Goal: Task Accomplishment & Management: Manage account settings

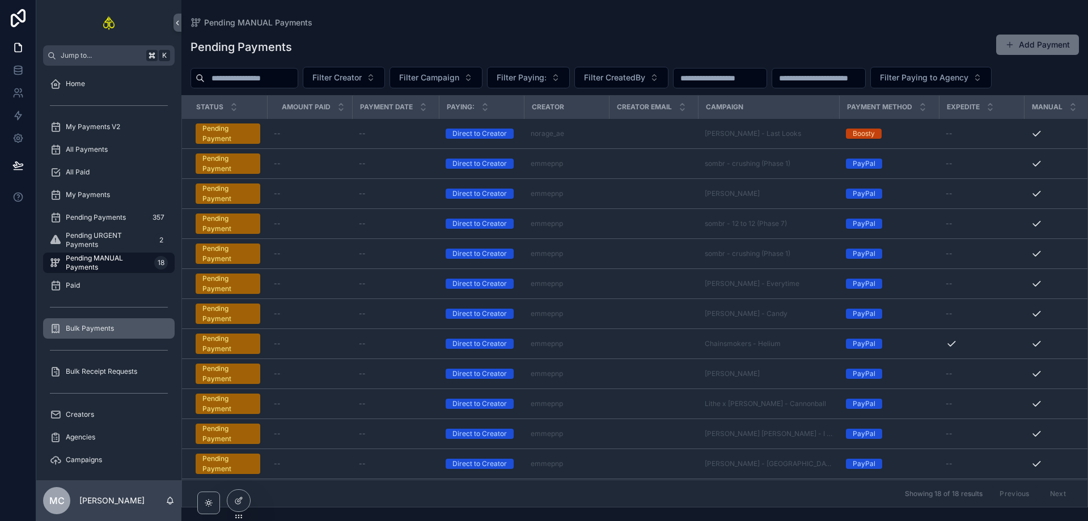
click at [111, 330] on span "Bulk Payments" at bounding box center [90, 328] width 48 height 9
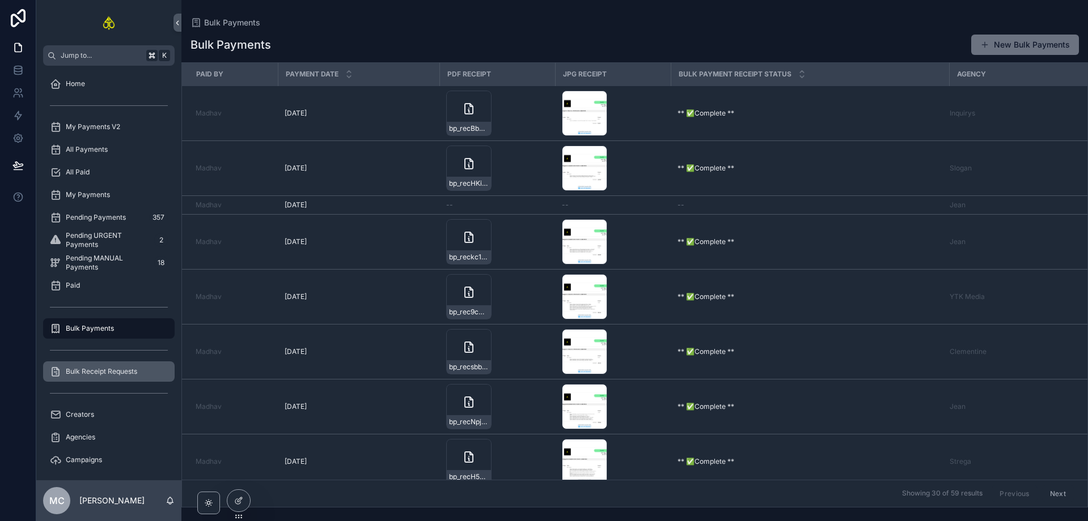
click at [108, 377] on div "Bulk Receipt Requests" at bounding box center [109, 372] width 118 height 18
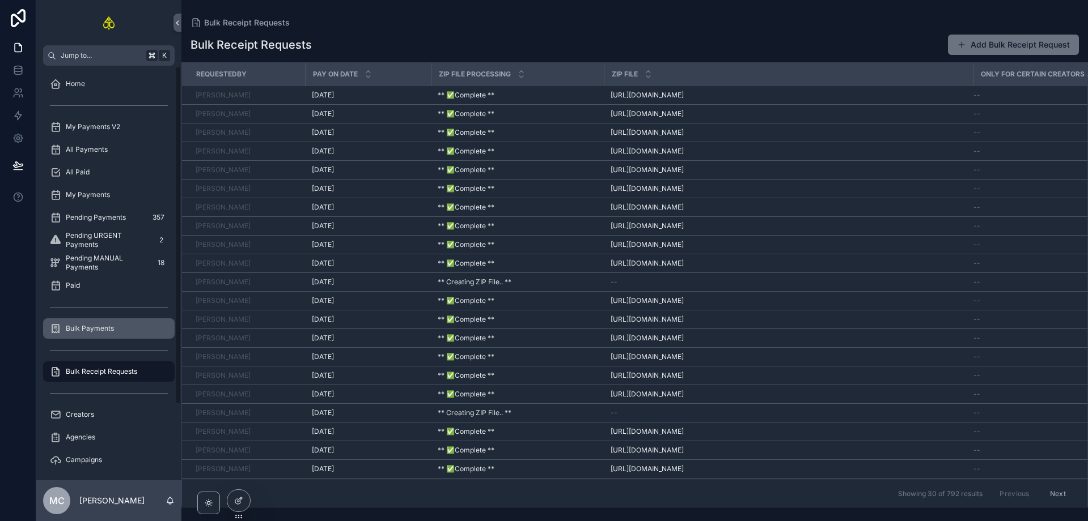
click at [120, 329] on div "Bulk Payments" at bounding box center [109, 329] width 118 height 18
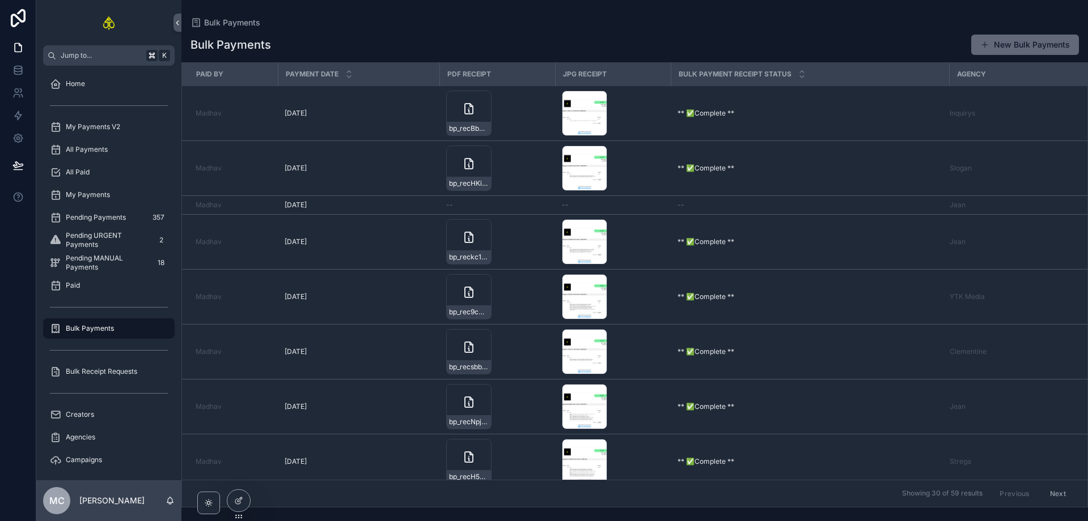
click at [1046, 44] on button "New Bulk Payments" at bounding box center [1025, 45] width 108 height 20
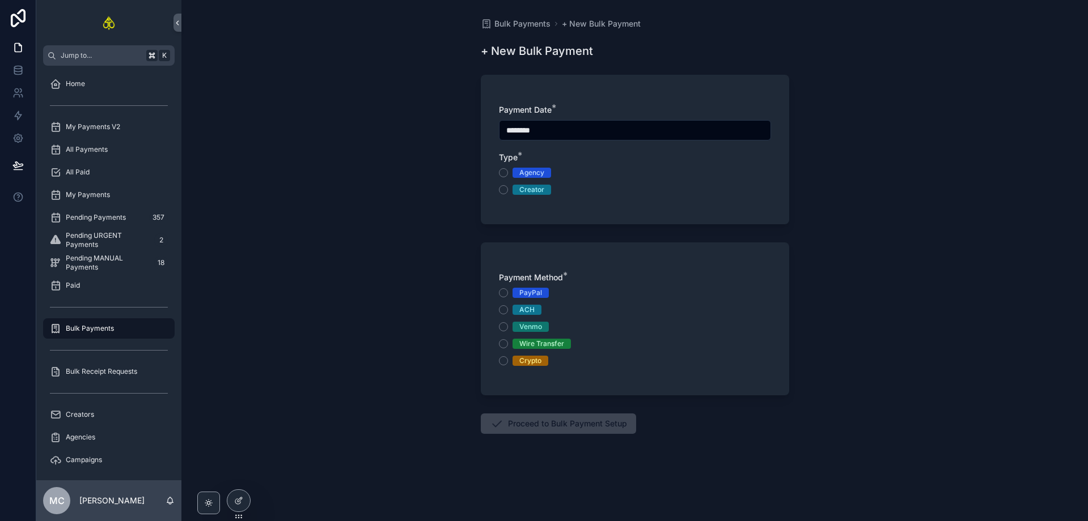
click at [540, 167] on div "Type * Agency Creator" at bounding box center [635, 173] width 272 height 43
click at [537, 175] on div "Agency" at bounding box center [531, 173] width 25 height 10
click at [508, 175] on button "Agency" at bounding box center [503, 172] width 9 height 9
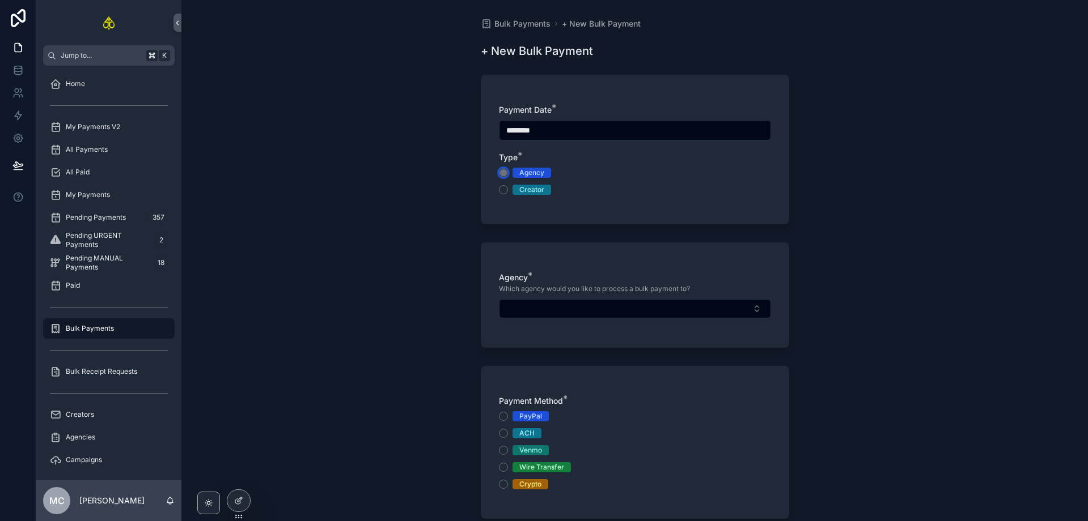
click at [537, 175] on div "Agency" at bounding box center [531, 173] width 25 height 10
click at [508, 175] on button "Agency" at bounding box center [503, 172] width 9 height 9
click at [619, 317] on button "Select Button" at bounding box center [635, 308] width 272 height 19
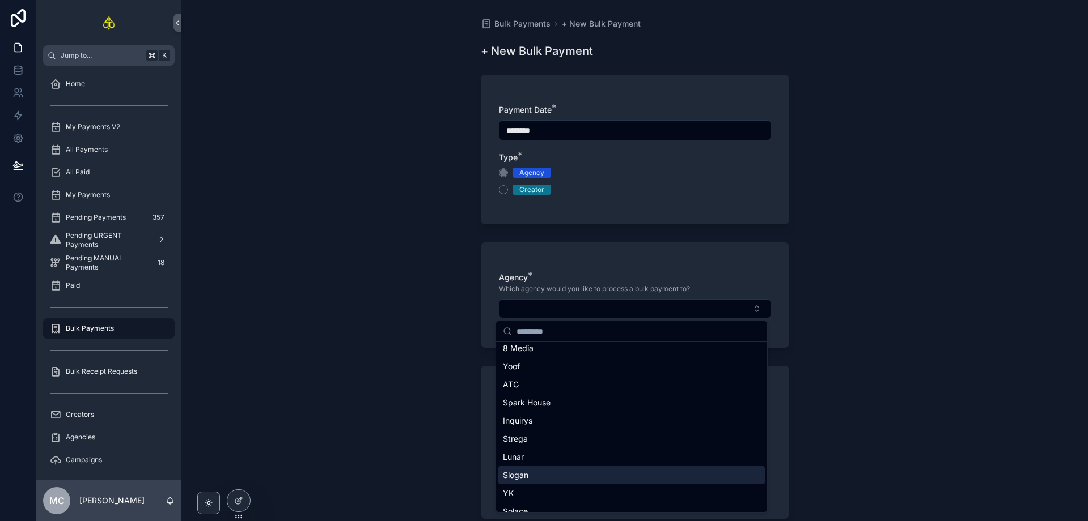
scroll to position [210, 0]
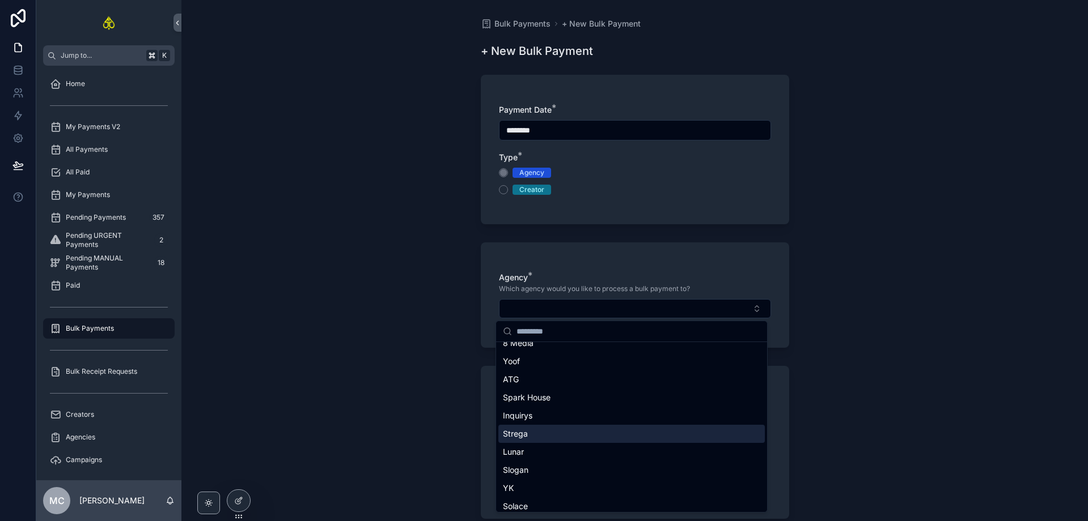
click at [540, 429] on div "Strega" at bounding box center [631, 434] width 266 height 18
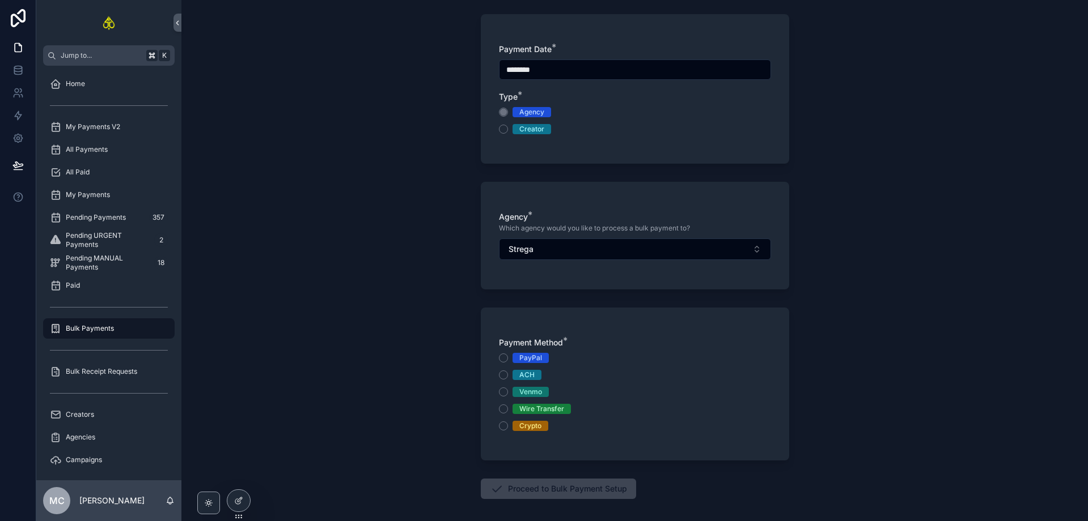
scroll to position [111, 0]
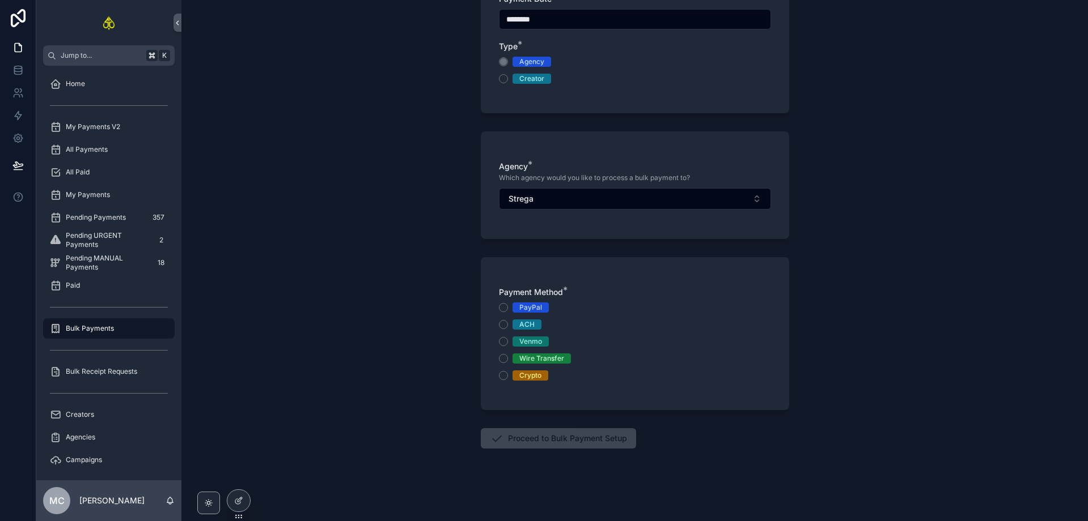
click at [527, 357] on div "Wire Transfer" at bounding box center [541, 359] width 45 height 10
click at [508, 357] on button "Wire Transfer" at bounding box center [503, 358] width 9 height 9
click at [550, 450] on form "Payment Date * ******** Type * Agency Creator Agency * Which agency would you l…" at bounding box center [635, 239] width 308 height 565
click at [555, 440] on button "Proceed to Bulk Payment Setup" at bounding box center [558, 438] width 155 height 20
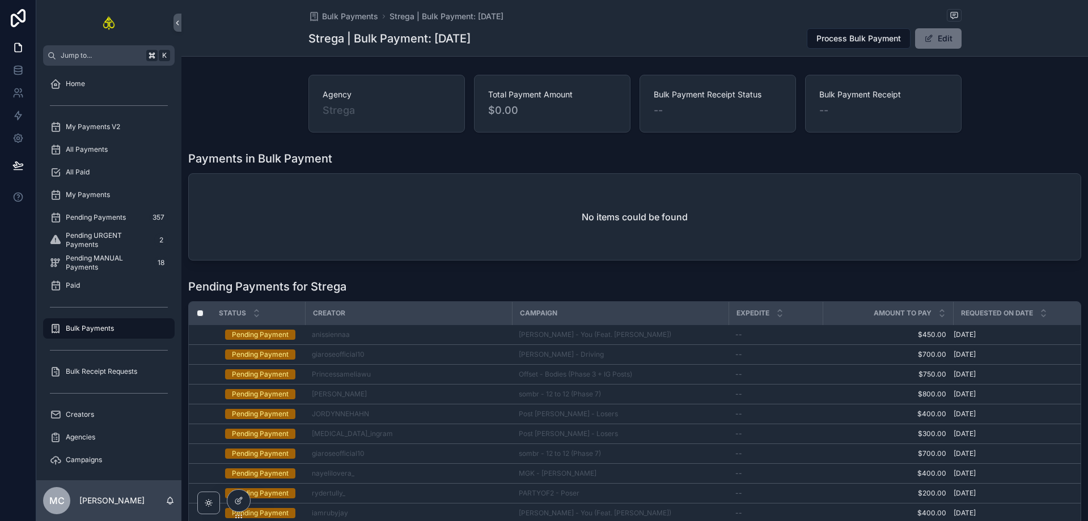
scroll to position [113, 0]
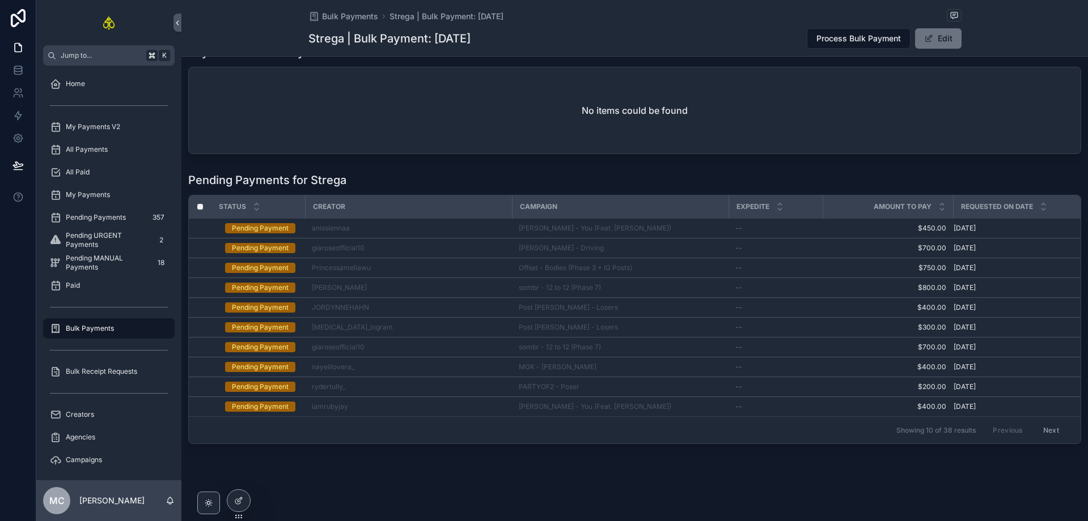
click at [1046, 425] on button "Next" at bounding box center [1051, 431] width 32 height 18
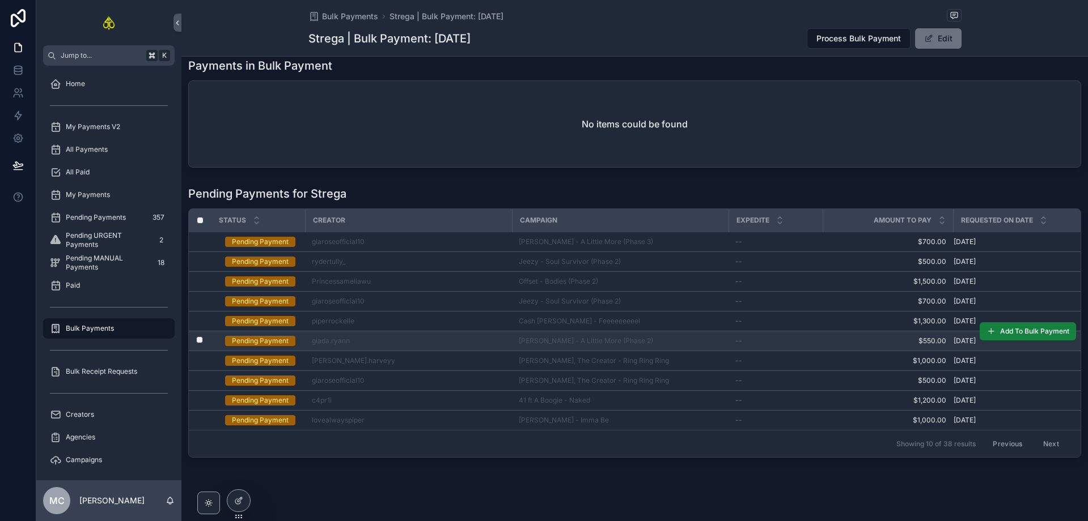
scroll to position [113, 0]
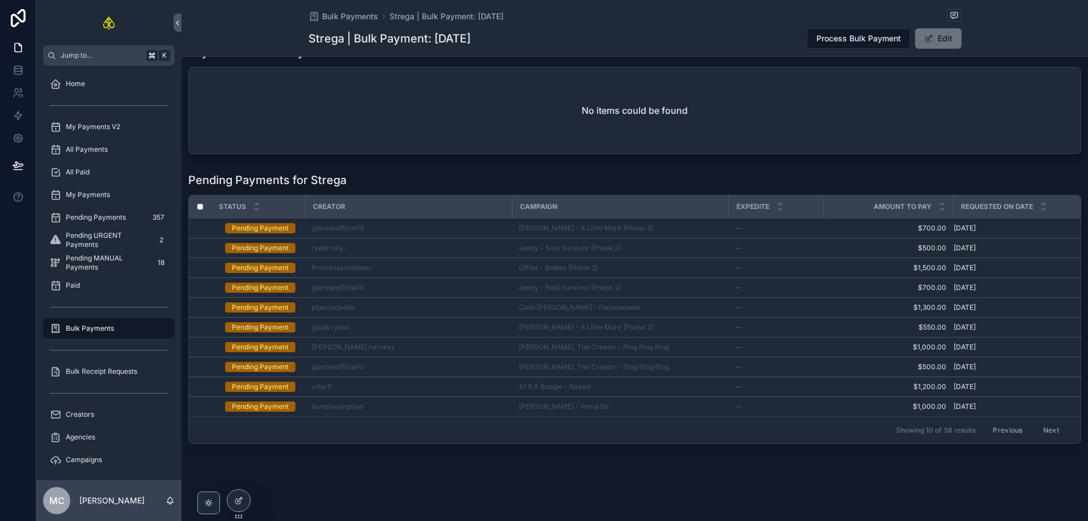
click at [1047, 428] on button "Next" at bounding box center [1051, 431] width 32 height 18
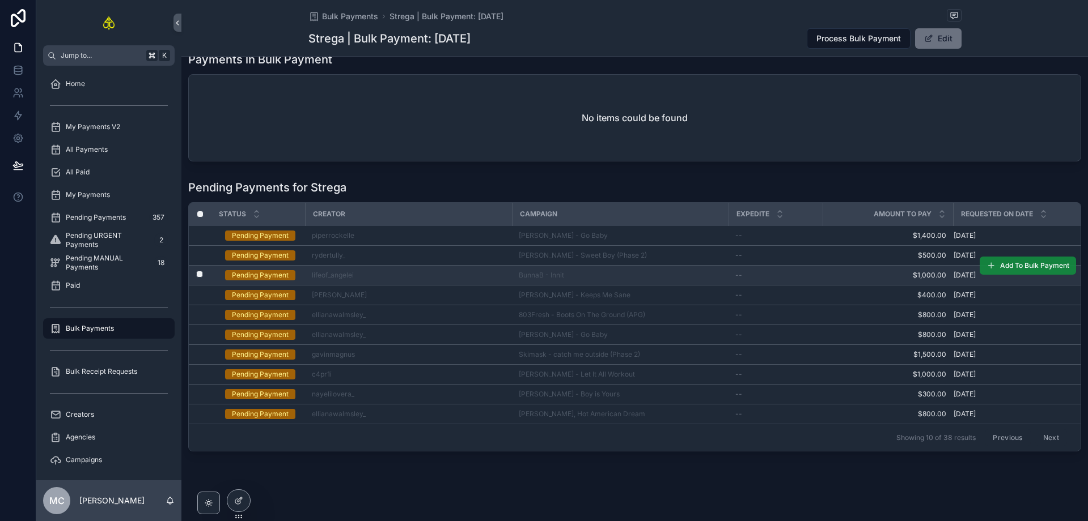
scroll to position [113, 0]
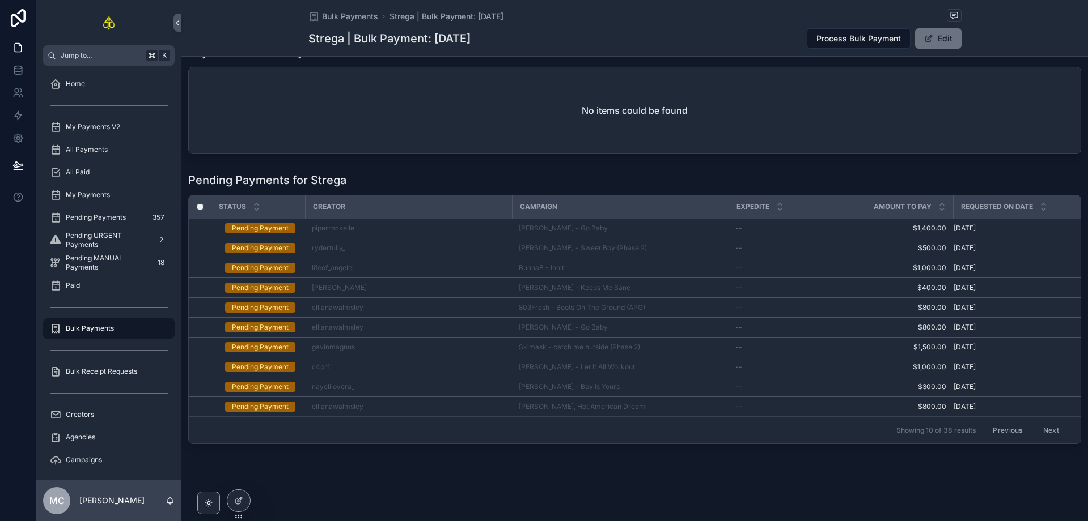
click at [1049, 422] on button "Next" at bounding box center [1051, 431] width 32 height 18
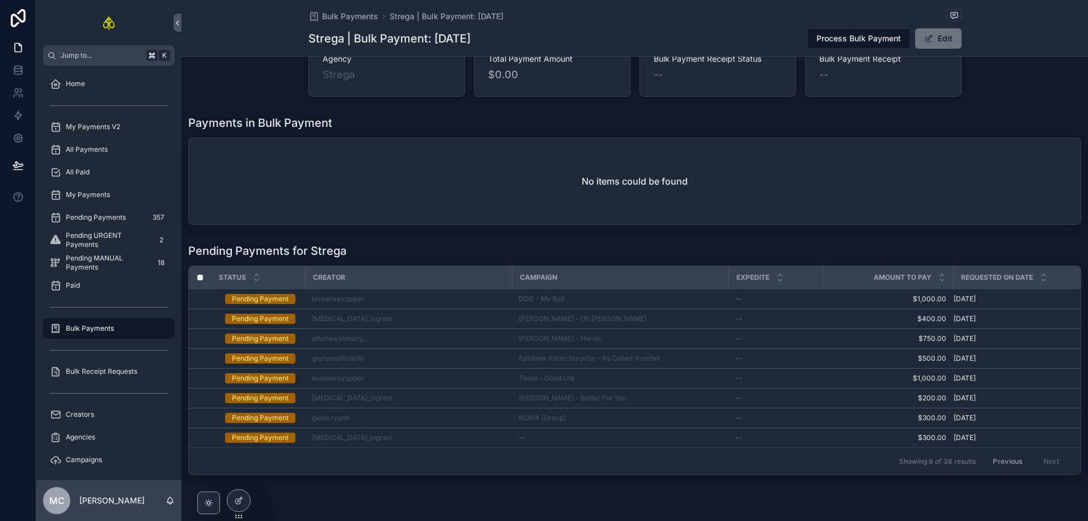
scroll to position [73, 0]
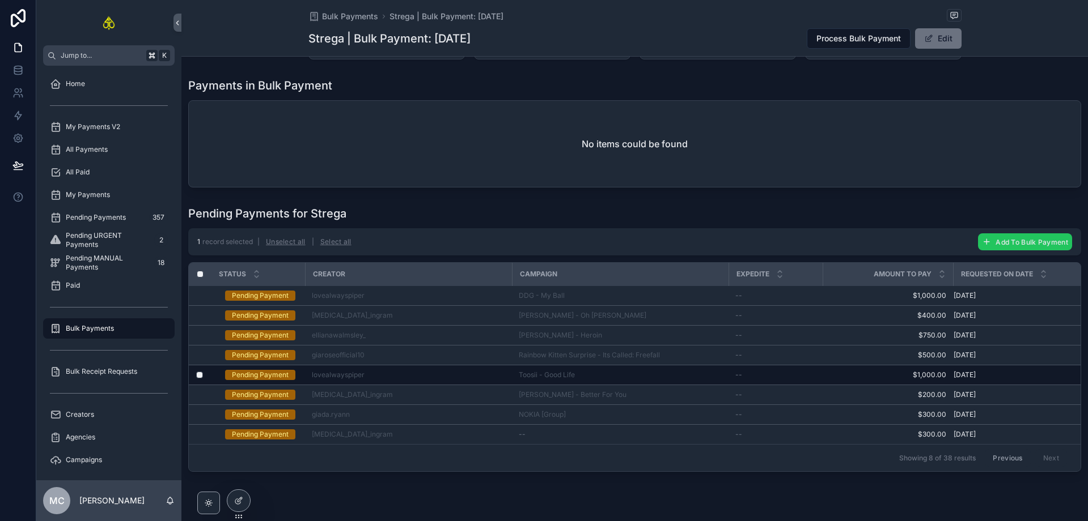
click at [998, 242] on span "Add To Bulk Payment" at bounding box center [1031, 242] width 73 height 9
click at [1058, 222] on icon "scrollable content" at bounding box center [1059, 219] width 9 height 9
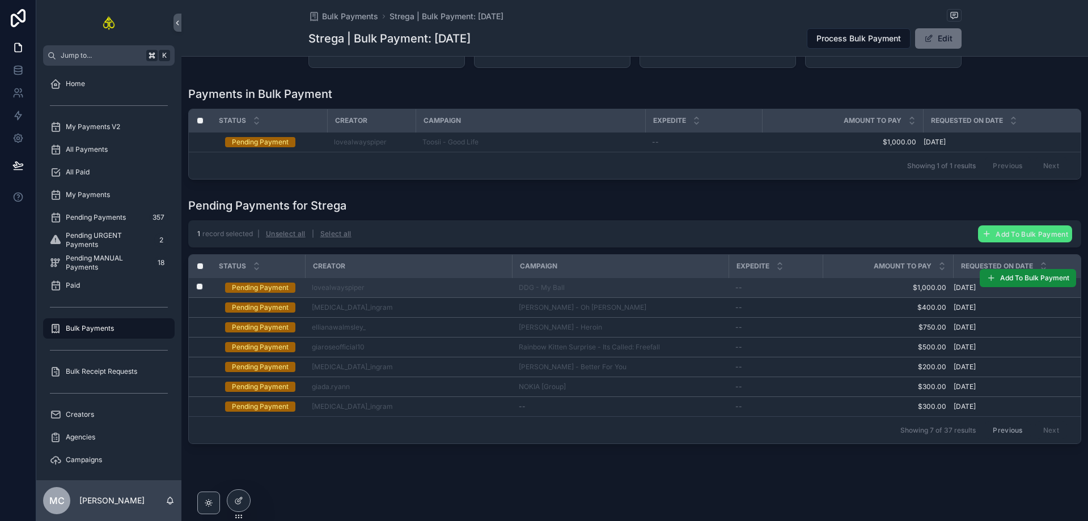
click at [196, 288] on label "scrollable content" at bounding box center [192, 287] width 7 height 9
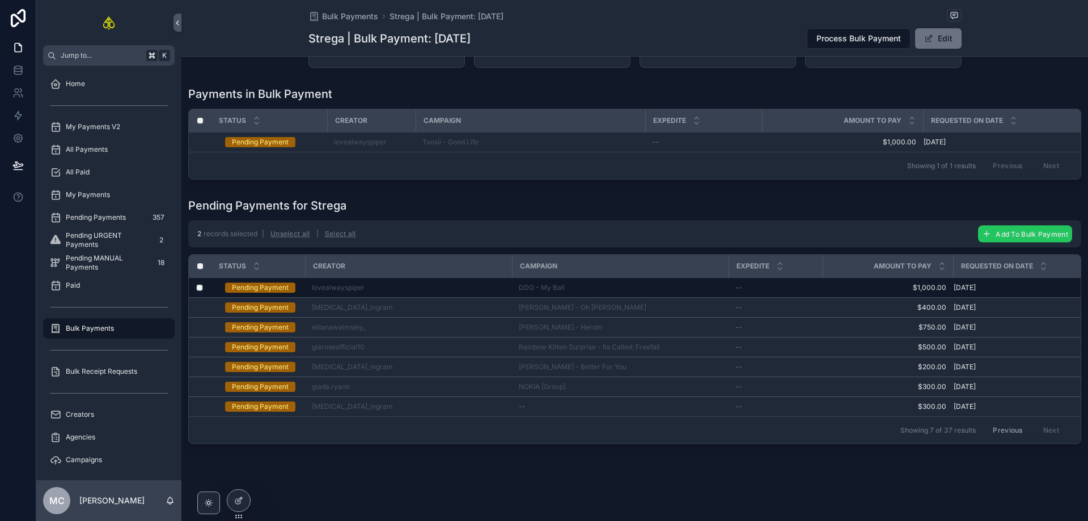
click at [982, 236] on icon "scrollable content" at bounding box center [986, 234] width 9 height 9
click at [1059, 209] on icon "scrollable content" at bounding box center [1059, 209] width 9 height 9
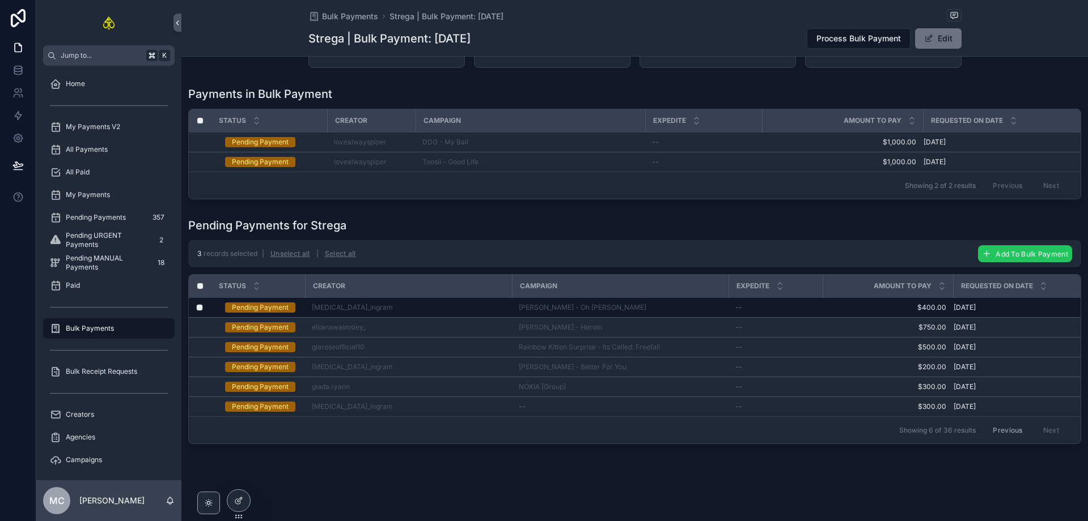
click at [986, 251] on button "Add To Bulk Payment" at bounding box center [1025, 253] width 94 height 17
click at [1057, 230] on icon "scrollable content" at bounding box center [1059, 229] width 9 height 9
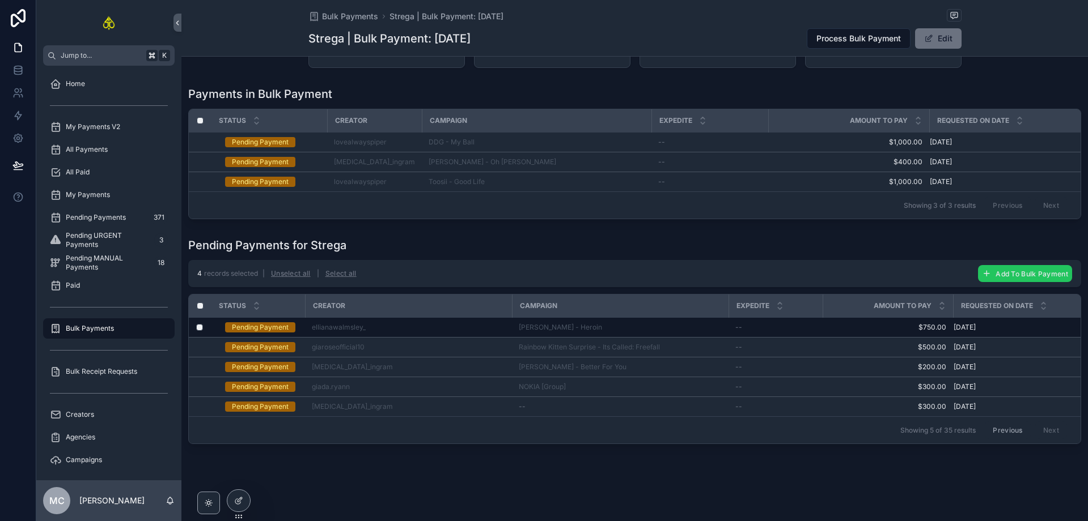
click at [1010, 276] on button "Add To Bulk Payment" at bounding box center [1025, 273] width 94 height 17
click at [1058, 247] on icon "scrollable content" at bounding box center [1059, 249] width 9 height 9
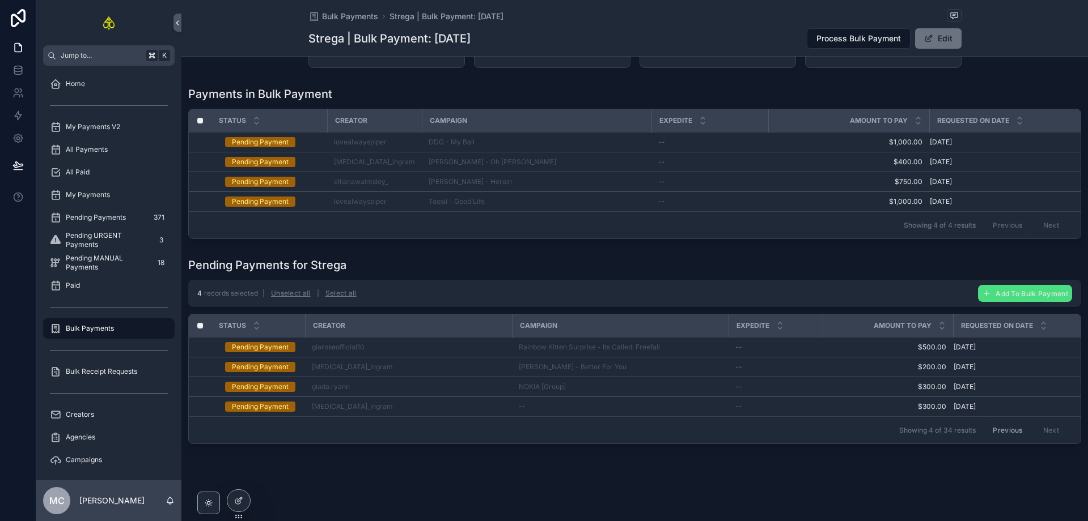
click at [996, 426] on button "Previous" at bounding box center [1006, 431] width 45 height 18
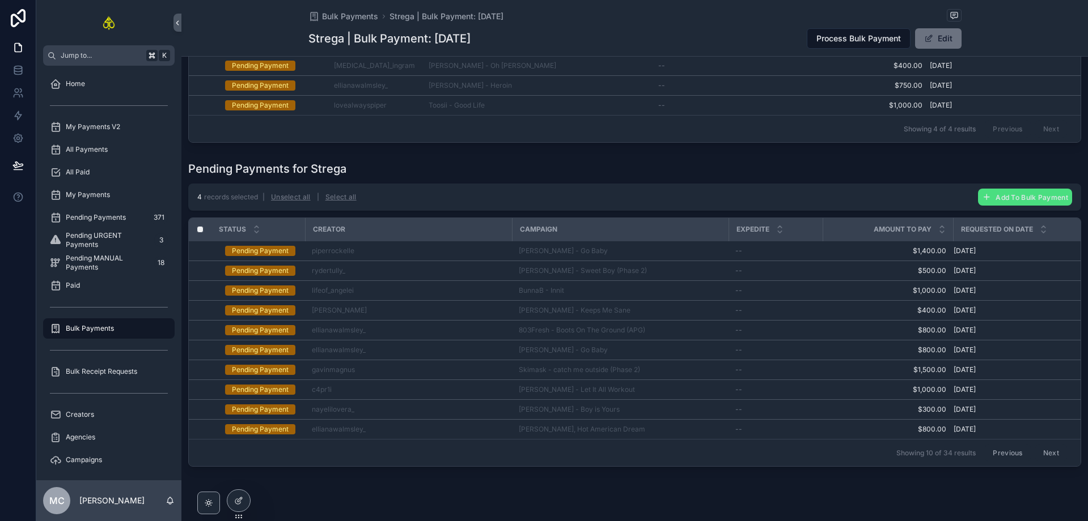
scroll to position [196, 0]
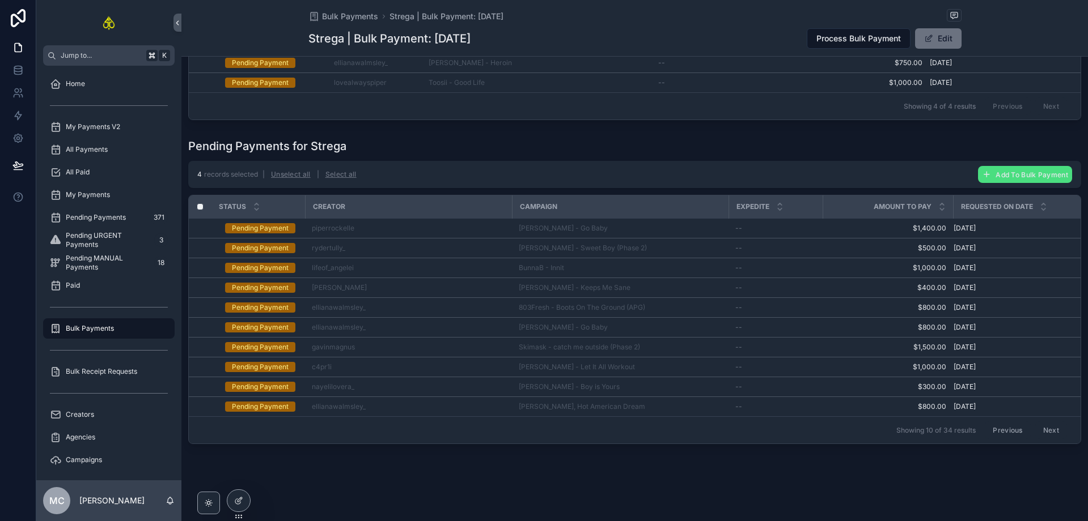
click at [1036, 423] on button "Next" at bounding box center [1051, 431] width 32 height 18
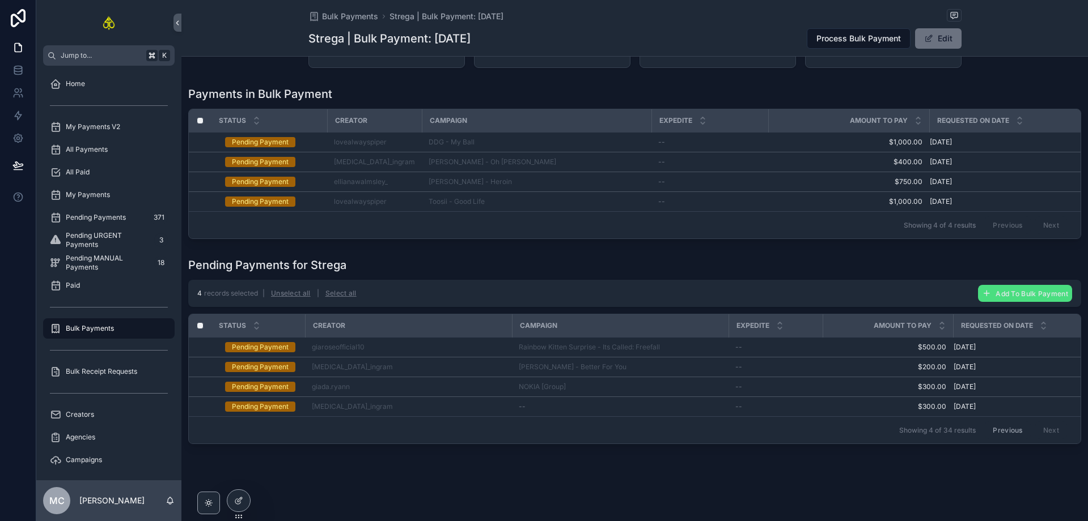
scroll to position [77, 0]
click at [1005, 426] on button "Previous" at bounding box center [1006, 431] width 45 height 18
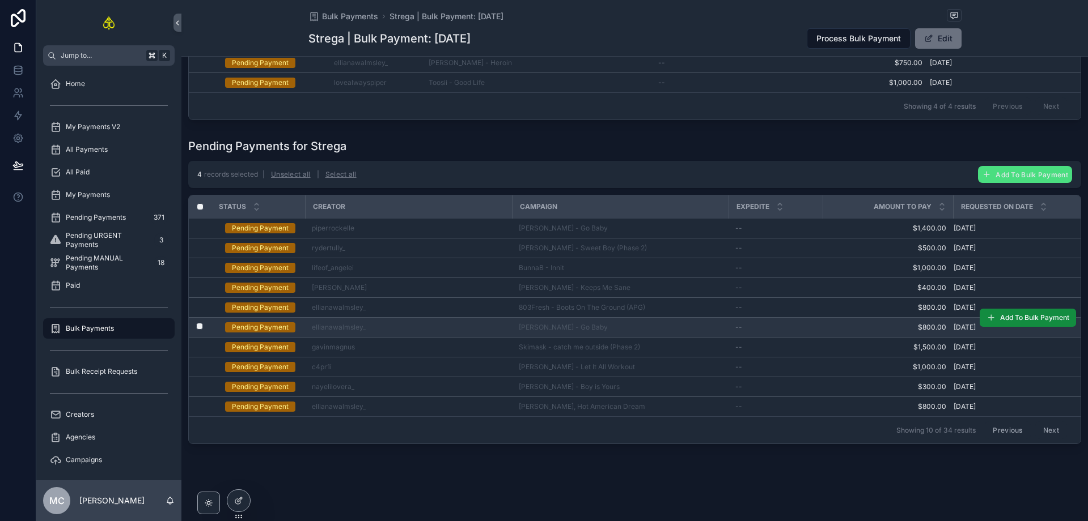
scroll to position [196, 0]
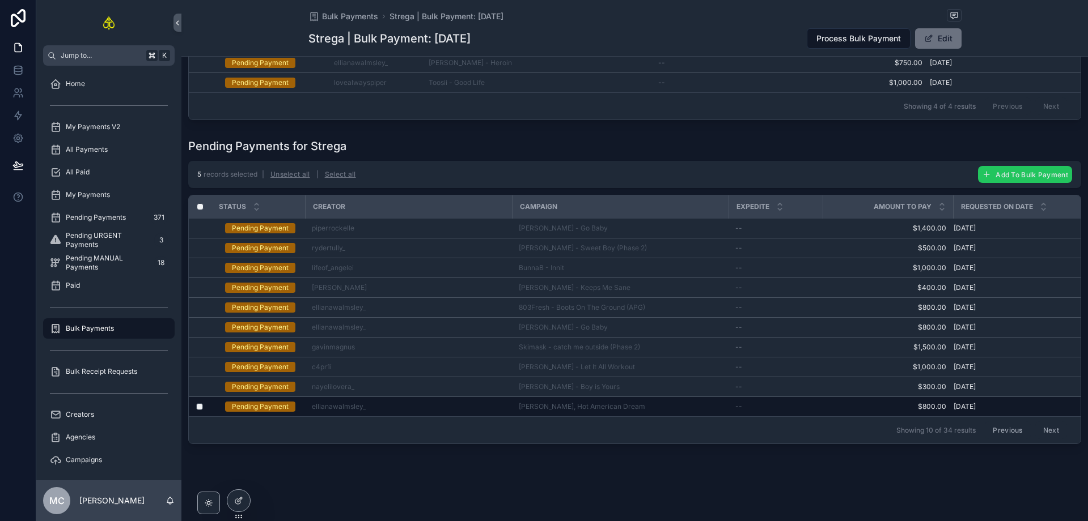
click at [995, 171] on span "Add To Bulk Payment" at bounding box center [1031, 175] width 73 height 9
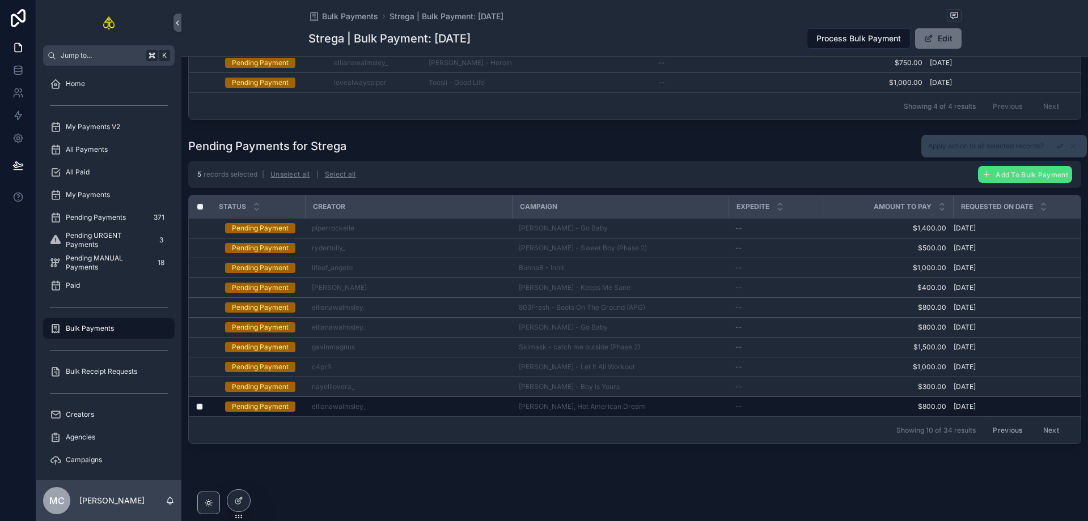
click at [1057, 147] on icon "scrollable content" at bounding box center [1059, 146] width 9 height 9
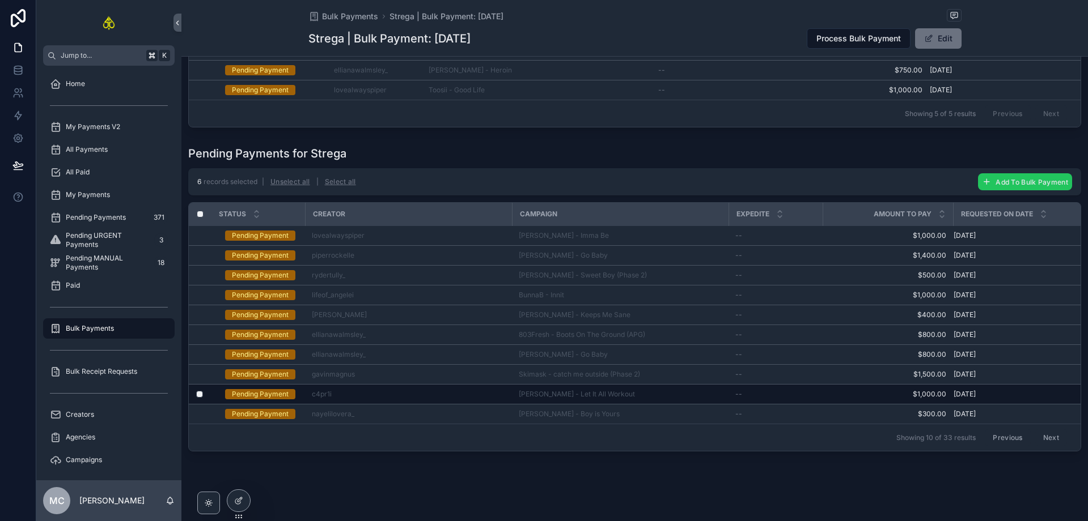
drag, startPoint x: 1011, startPoint y: 183, endPoint x: 1020, endPoint y: 185, distance: 9.5
click at [1012, 183] on button "Add To Bulk Payment" at bounding box center [1025, 181] width 94 height 17
click at [1055, 167] on icon "scrollable content" at bounding box center [1059, 166] width 9 height 9
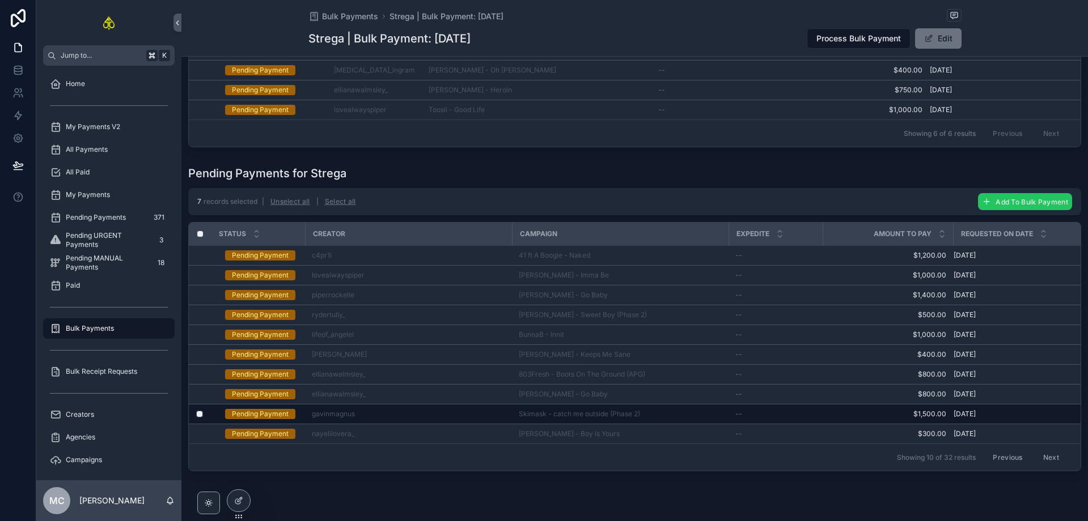
click at [995, 205] on span "Add To Bulk Payment" at bounding box center [1031, 202] width 73 height 9
click at [1055, 188] on icon "scrollable content" at bounding box center [1059, 185] width 9 height 9
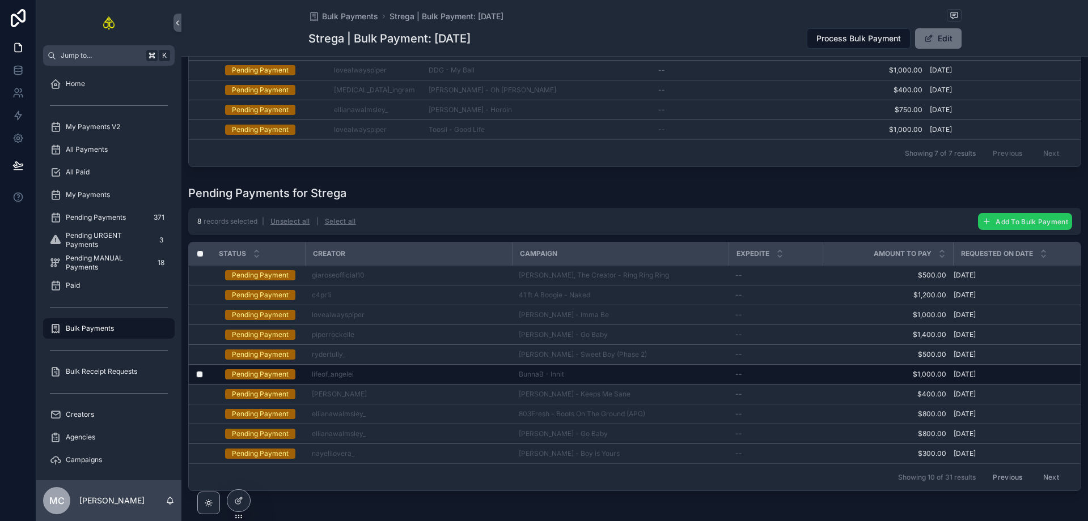
click at [983, 226] on icon "scrollable content" at bounding box center [986, 221] width 9 height 9
click at [1055, 207] on icon "scrollable content" at bounding box center [1059, 205] width 9 height 9
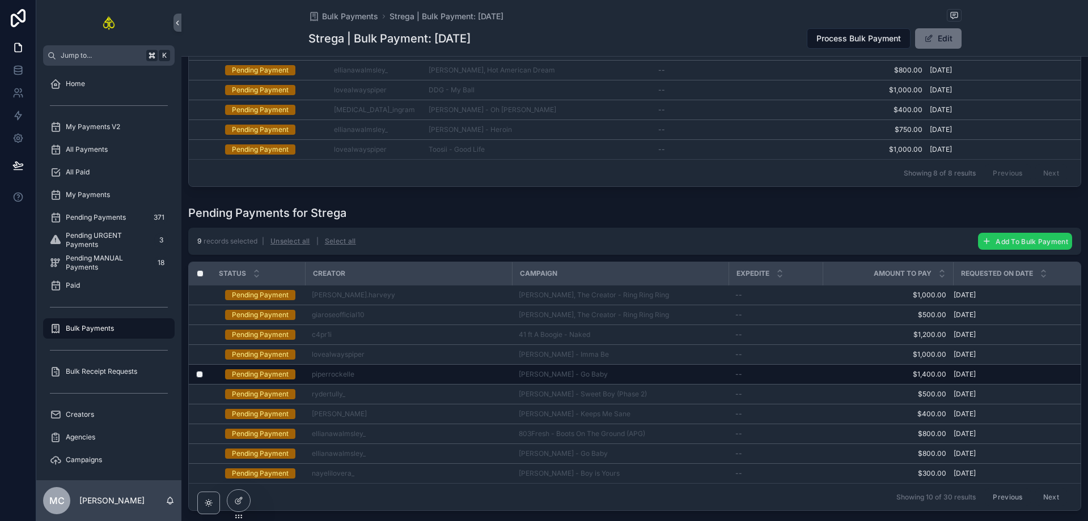
click at [1008, 246] on span "Add To Bulk Payment" at bounding box center [1031, 241] width 73 height 9
click at [1054, 226] on button "scrollable content" at bounding box center [1060, 226] width 14 height 14
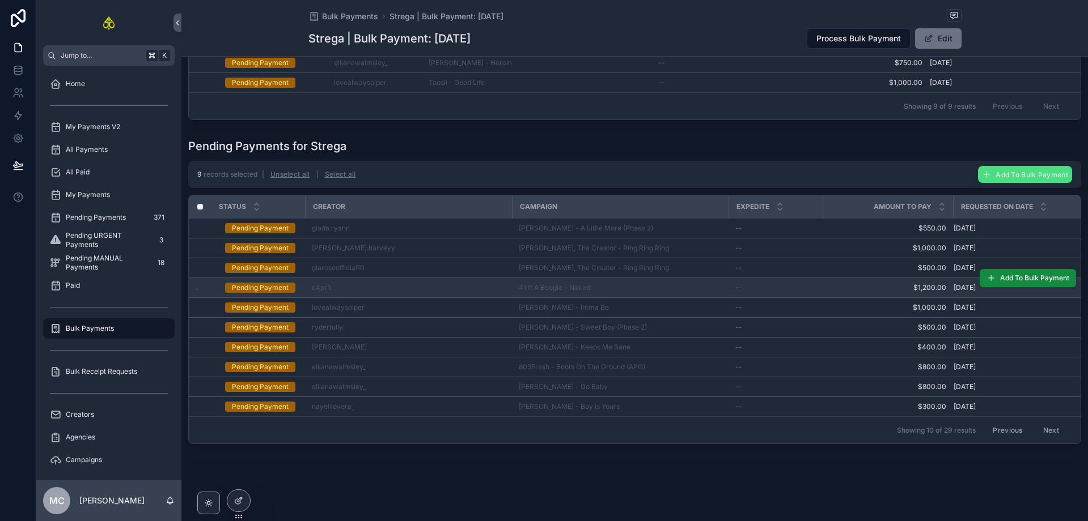
scroll to position [295, 0]
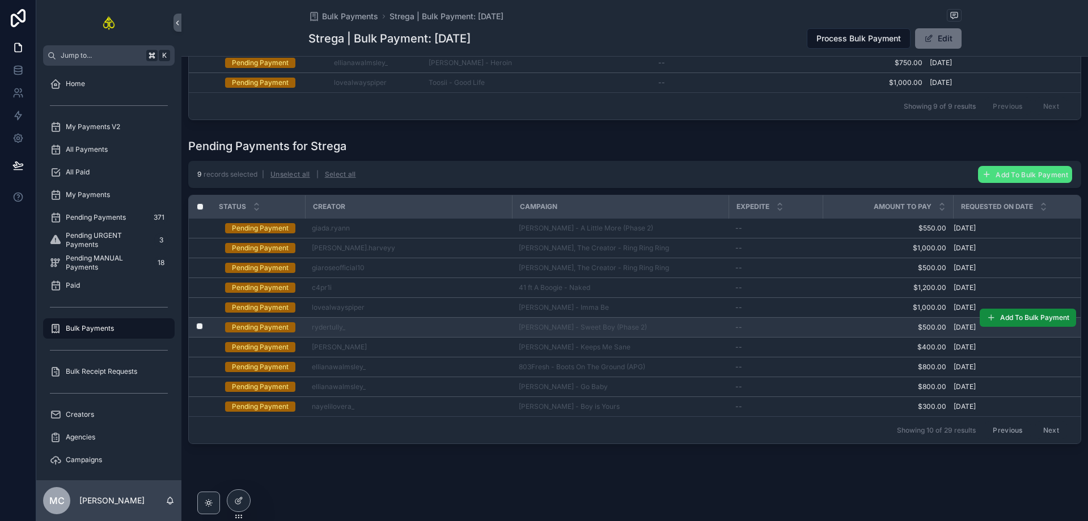
click at [196, 324] on label "scrollable content" at bounding box center [192, 327] width 7 height 9
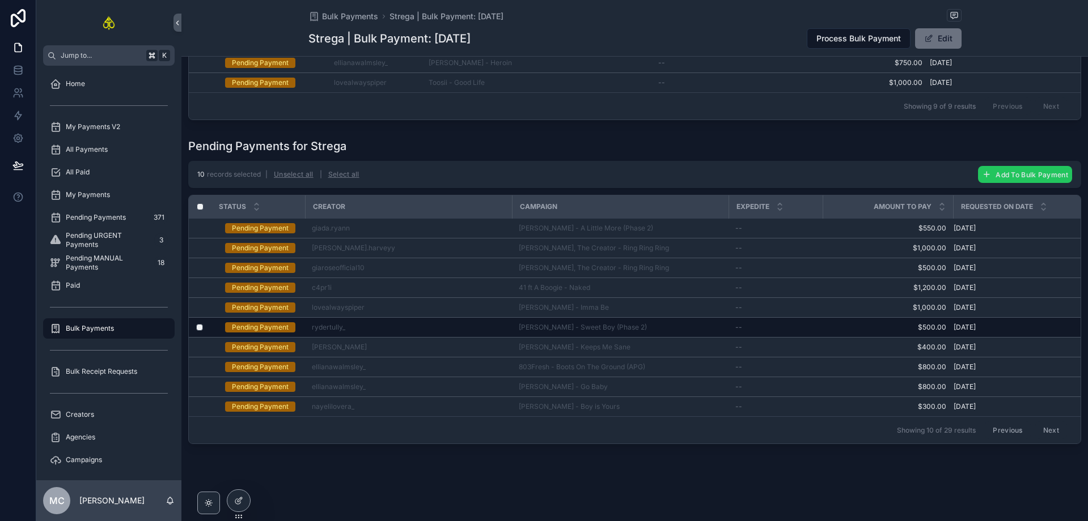
click at [986, 171] on button "Add To Bulk Payment" at bounding box center [1025, 174] width 94 height 17
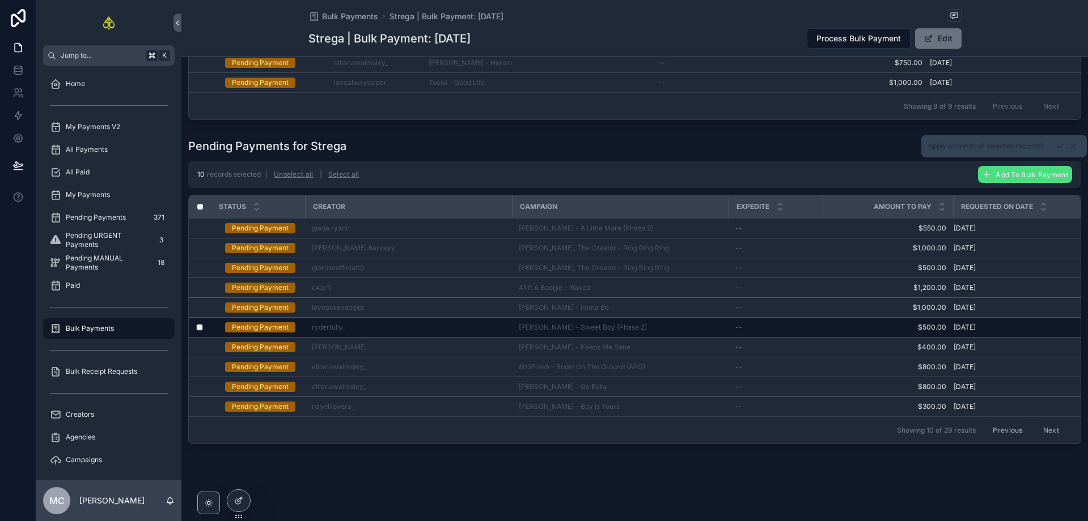
click at [1058, 148] on icon "scrollable content" at bounding box center [1059, 146] width 9 height 9
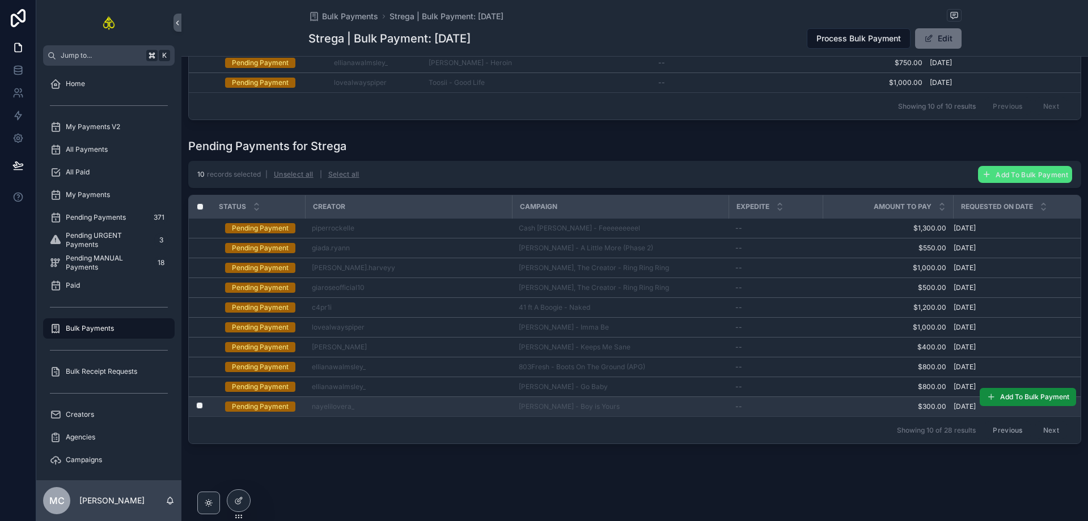
scroll to position [315, 0]
click at [195, 405] on label "scrollable content" at bounding box center [192, 406] width 7 height 9
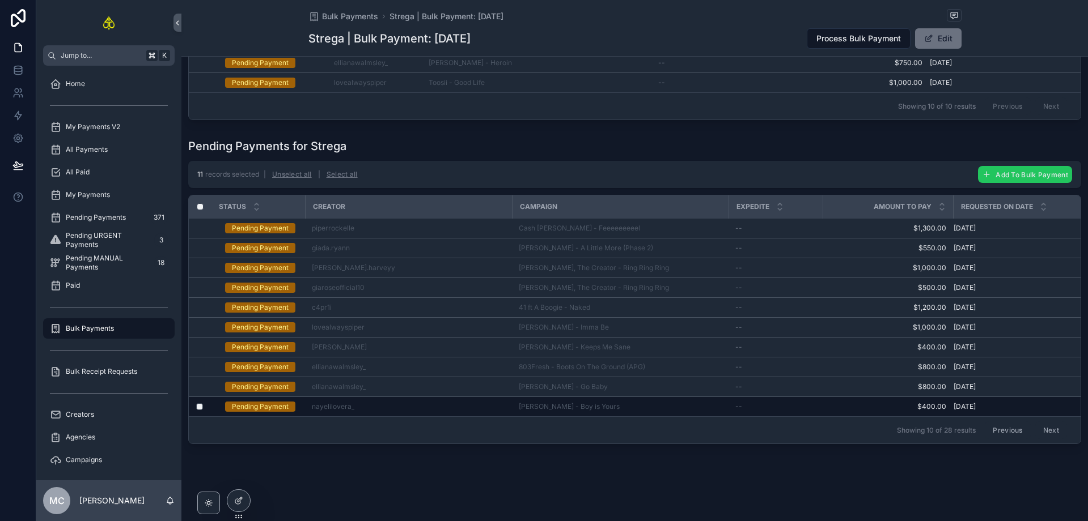
click at [1015, 174] on button "Add To Bulk Payment" at bounding box center [1025, 174] width 94 height 17
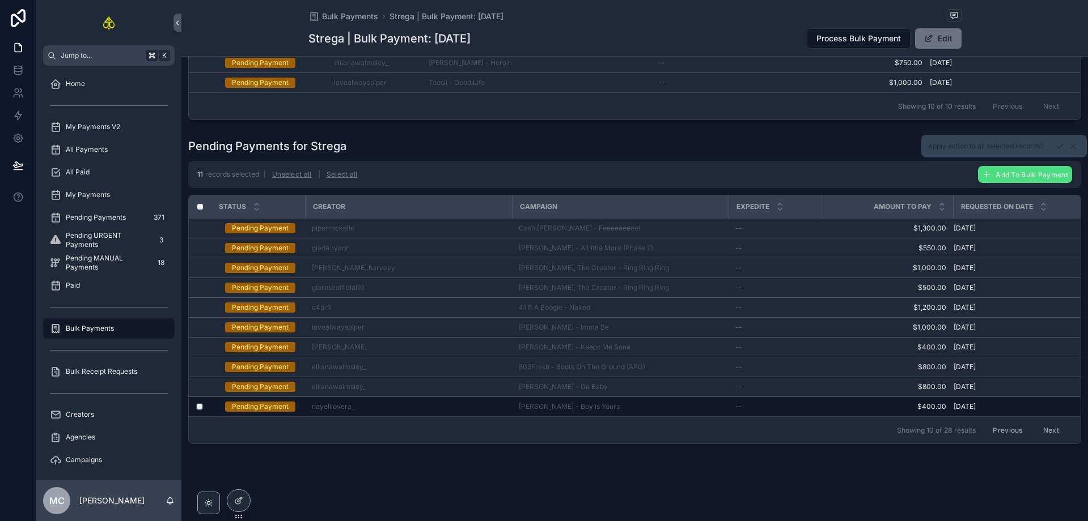
click at [1056, 148] on icon "scrollable content" at bounding box center [1059, 146] width 9 height 9
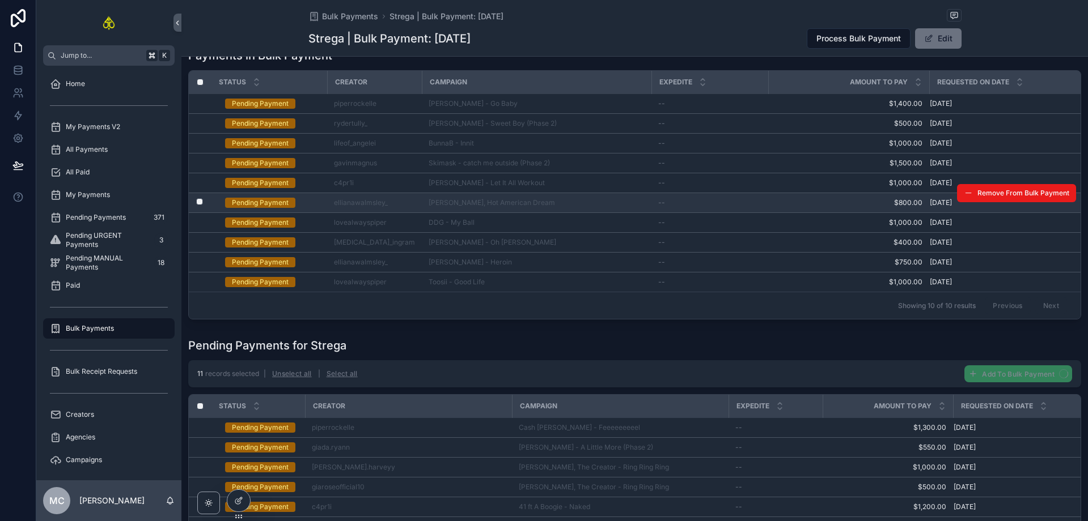
scroll to position [0, 0]
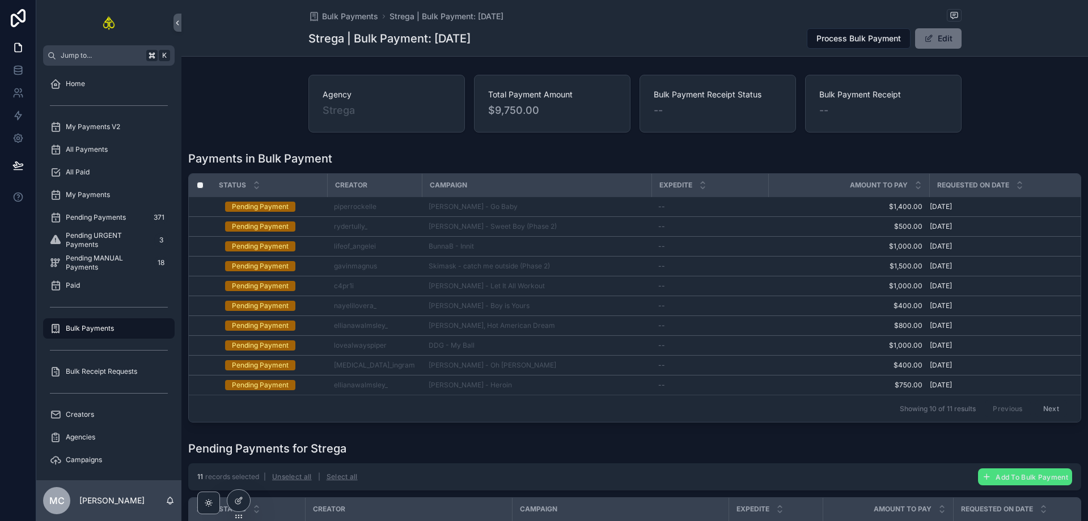
click at [753, 148] on div "Payments in Bulk Payment Status Creator Campaign Expedite Amount To Pay Request…" at bounding box center [634, 286] width 906 height 281
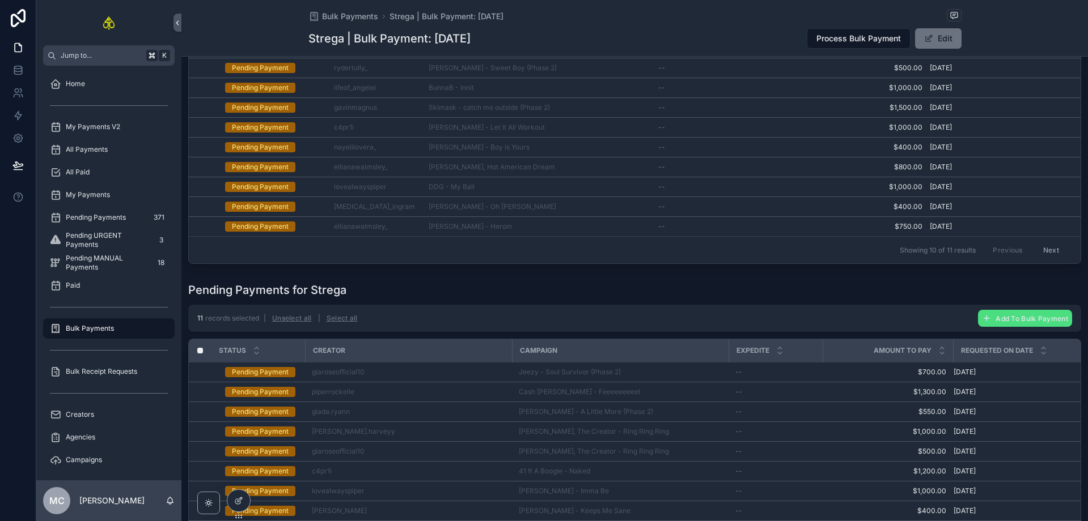
scroll to position [160, 0]
click at [1035, 247] on button "Next" at bounding box center [1051, 249] width 32 height 18
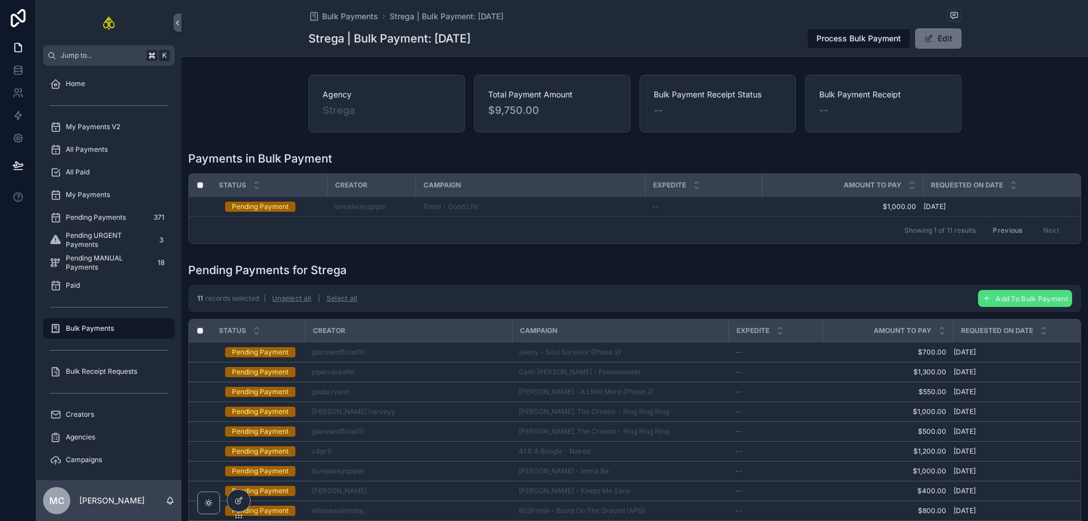
click at [1000, 230] on button "Previous" at bounding box center [1006, 231] width 45 height 18
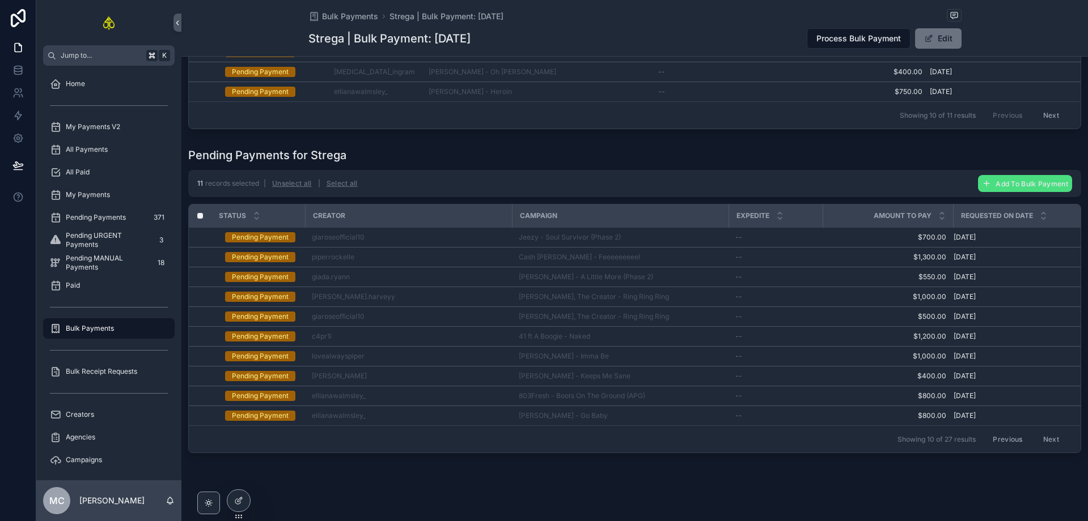
scroll to position [315, 0]
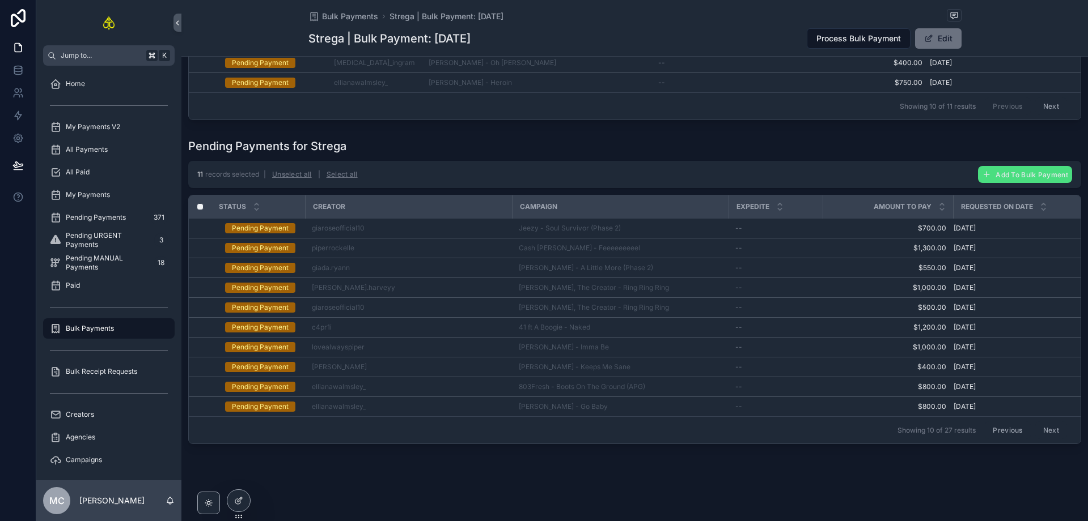
click at [1046, 422] on button "Next" at bounding box center [1051, 431] width 32 height 18
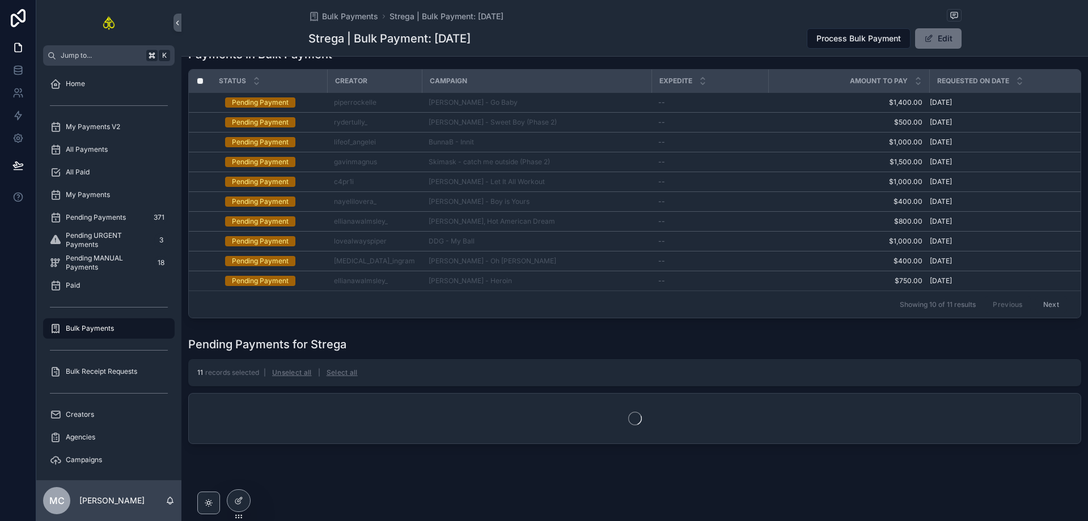
scroll to position [196, 0]
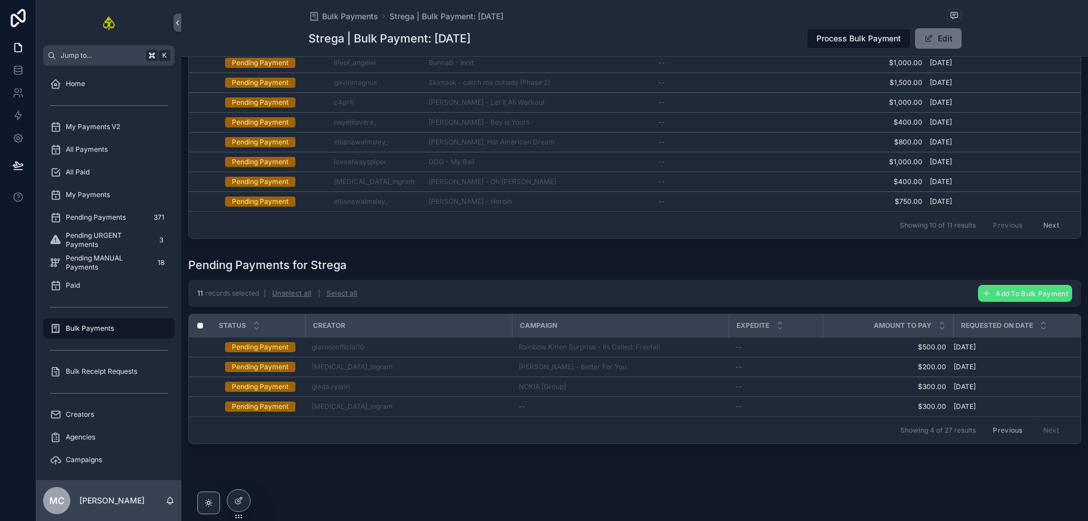
click at [1003, 426] on button "Previous" at bounding box center [1006, 431] width 45 height 18
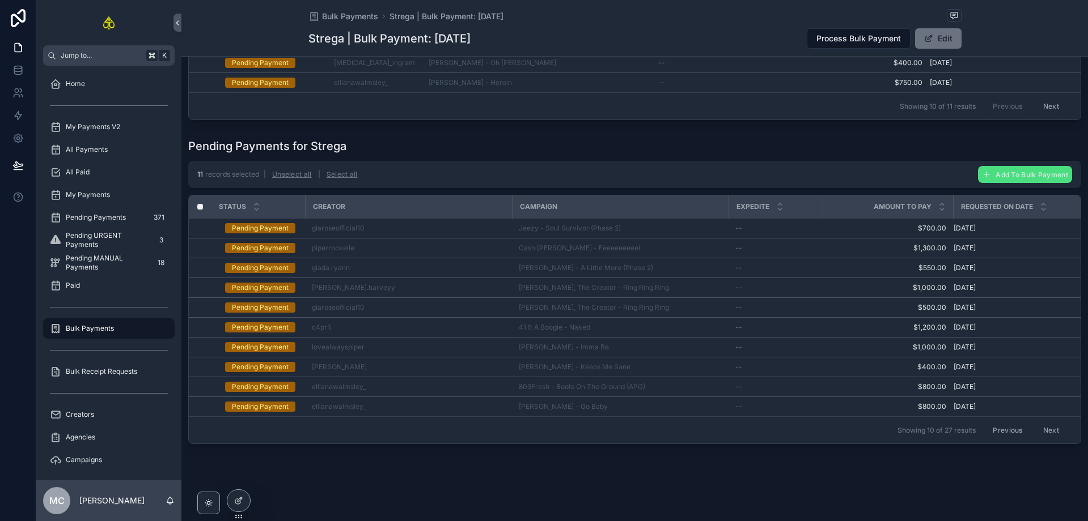
click at [1049, 427] on button "Next" at bounding box center [1051, 431] width 32 height 18
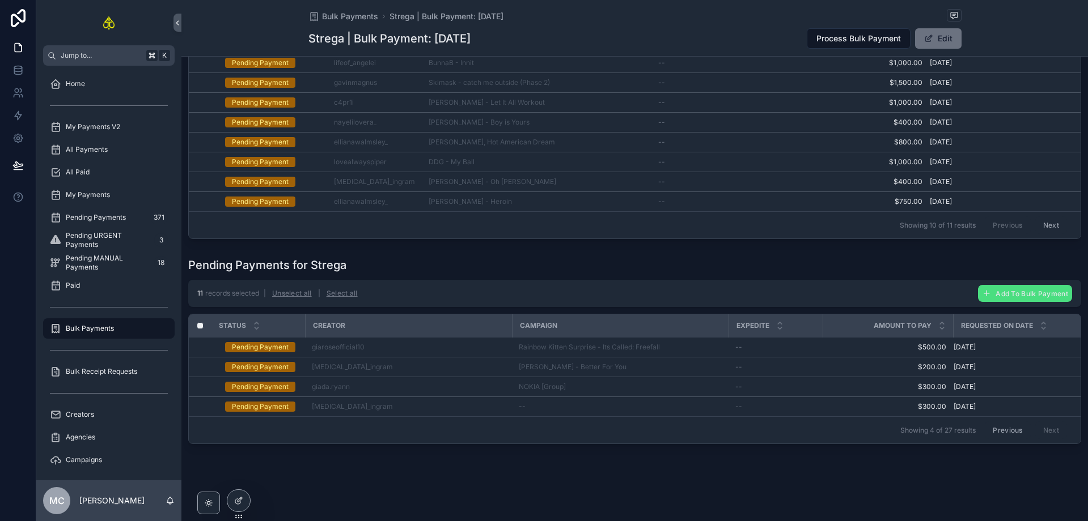
scroll to position [196, 0]
click at [998, 425] on button "Previous" at bounding box center [1006, 431] width 45 height 18
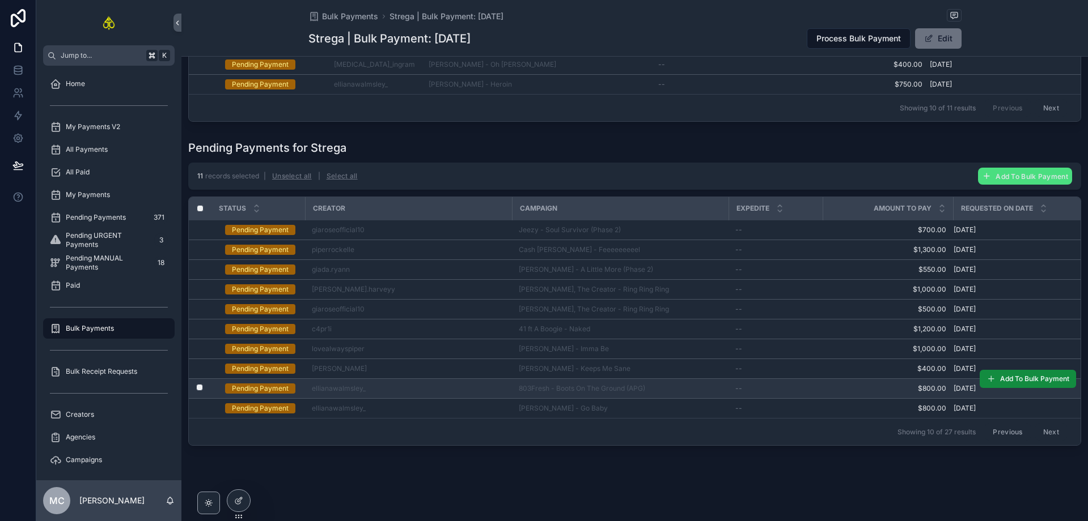
scroll to position [315, 0]
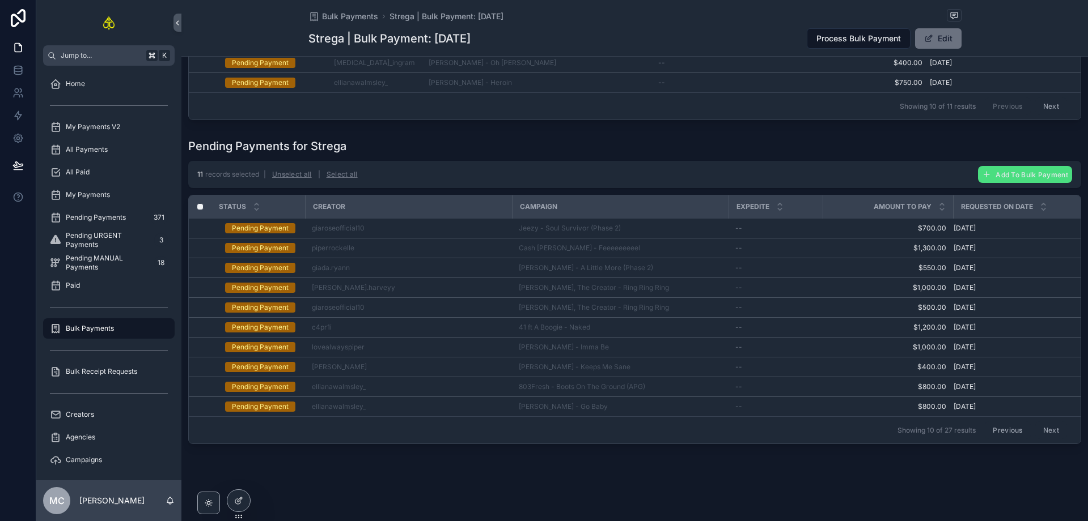
click at [667, 426] on div "Showing 10 of 27 results Previous Next" at bounding box center [635, 430] width 892 height 27
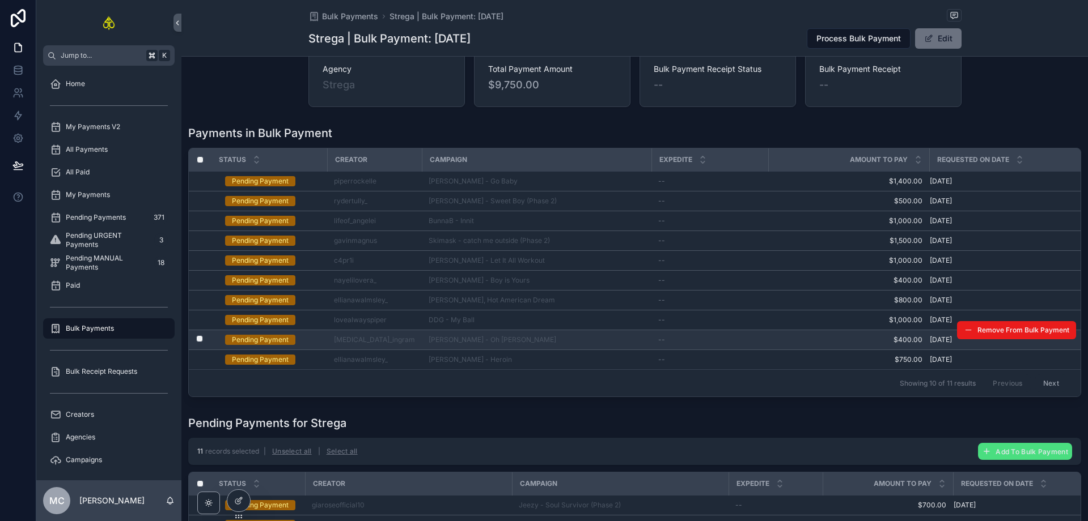
scroll to position [0, 0]
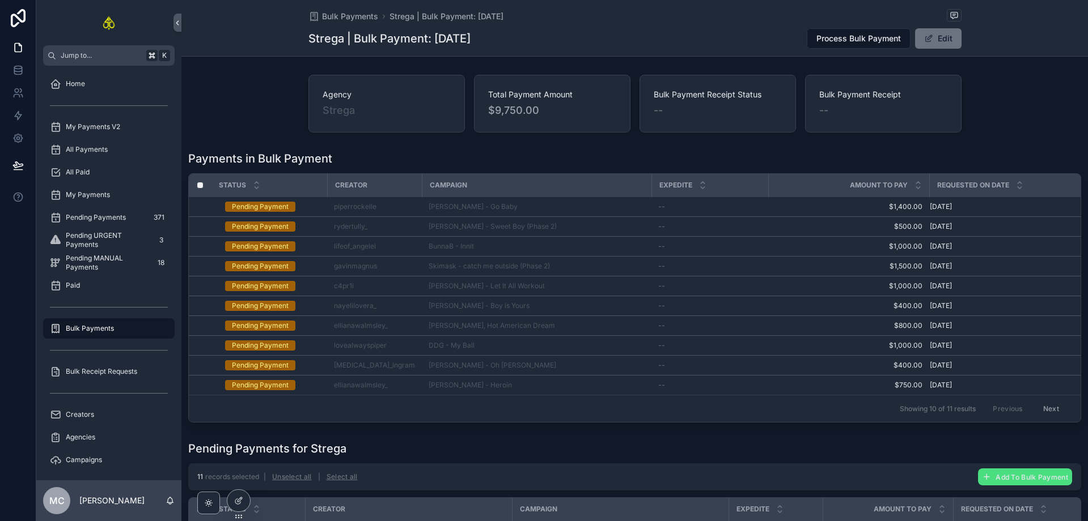
click at [1049, 413] on button "Next" at bounding box center [1051, 409] width 32 height 18
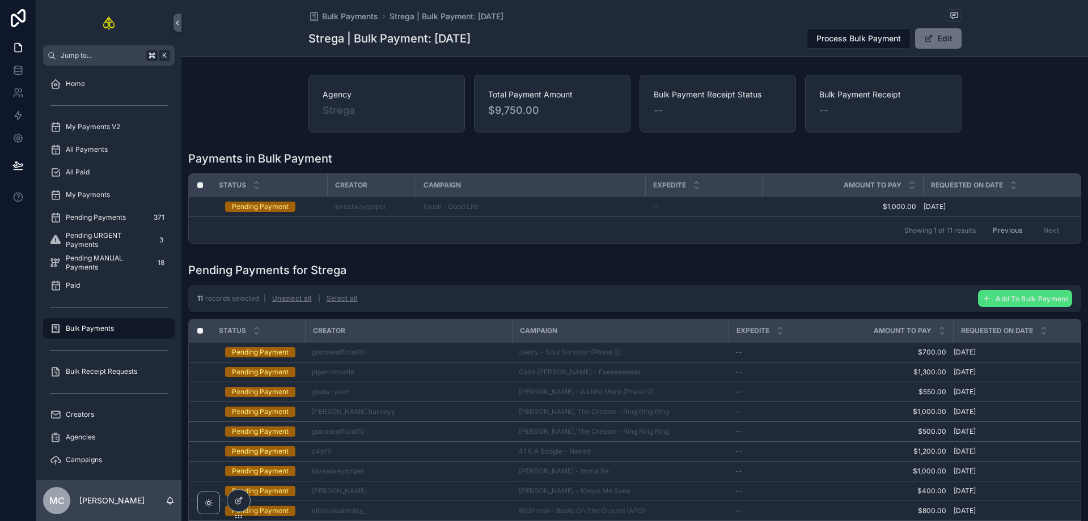
click at [1006, 223] on button "Previous" at bounding box center [1006, 231] width 45 height 18
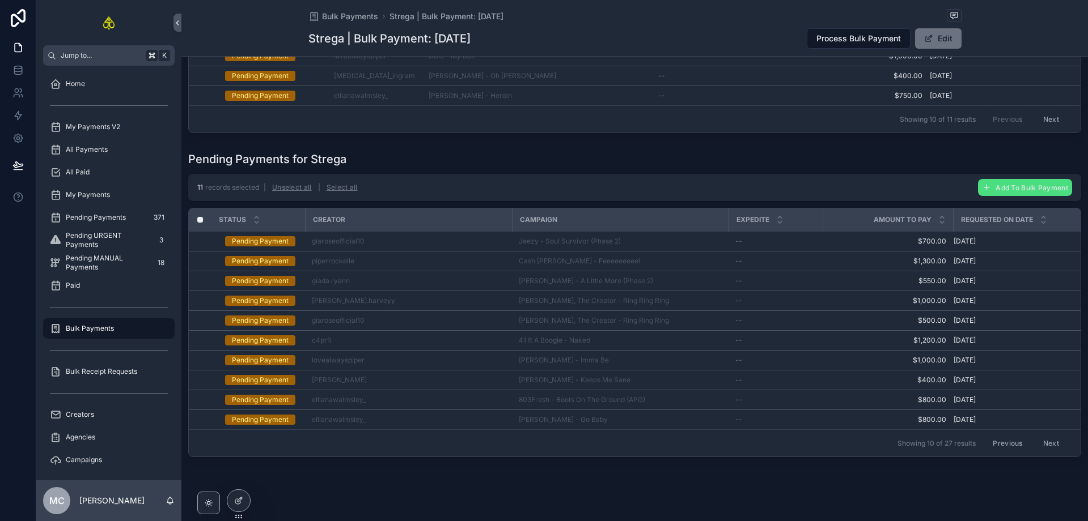
scroll to position [315, 0]
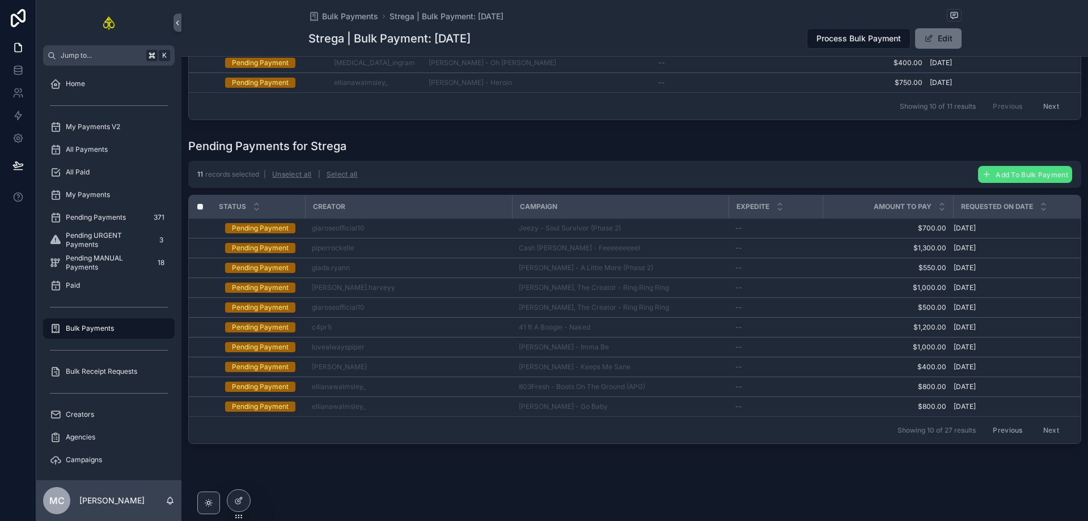
click at [1046, 422] on button "Next" at bounding box center [1051, 431] width 32 height 18
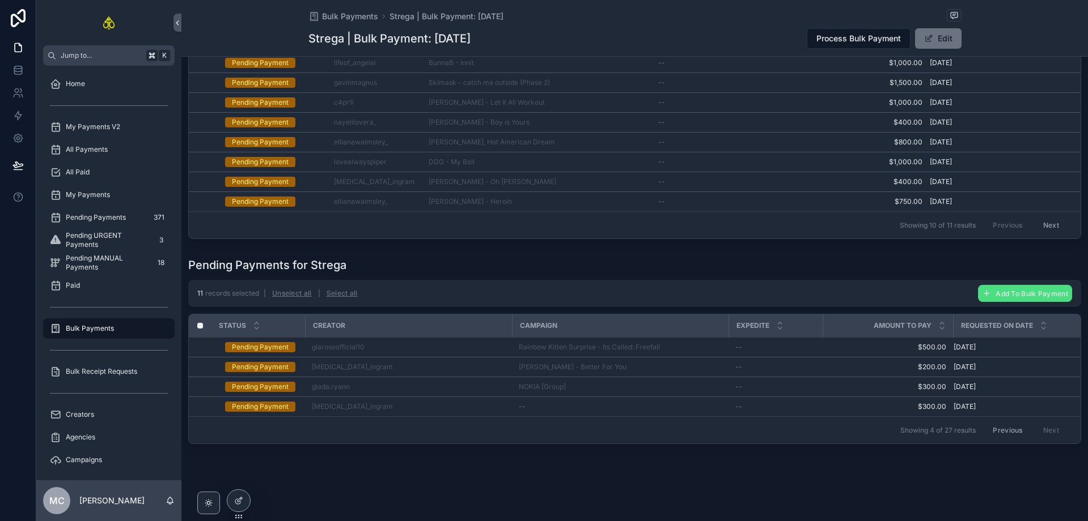
click at [1006, 425] on button "Previous" at bounding box center [1006, 431] width 45 height 18
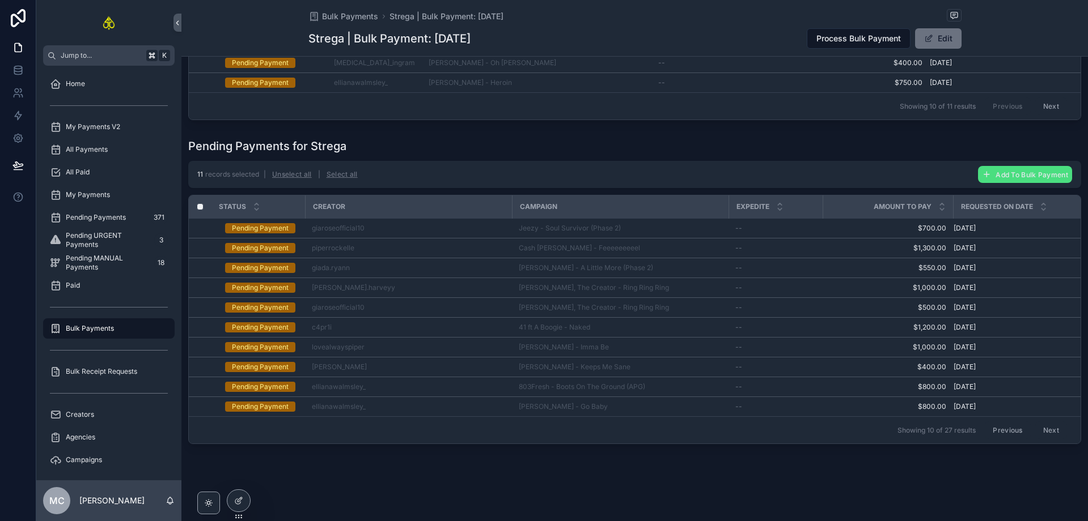
scroll to position [315, 0]
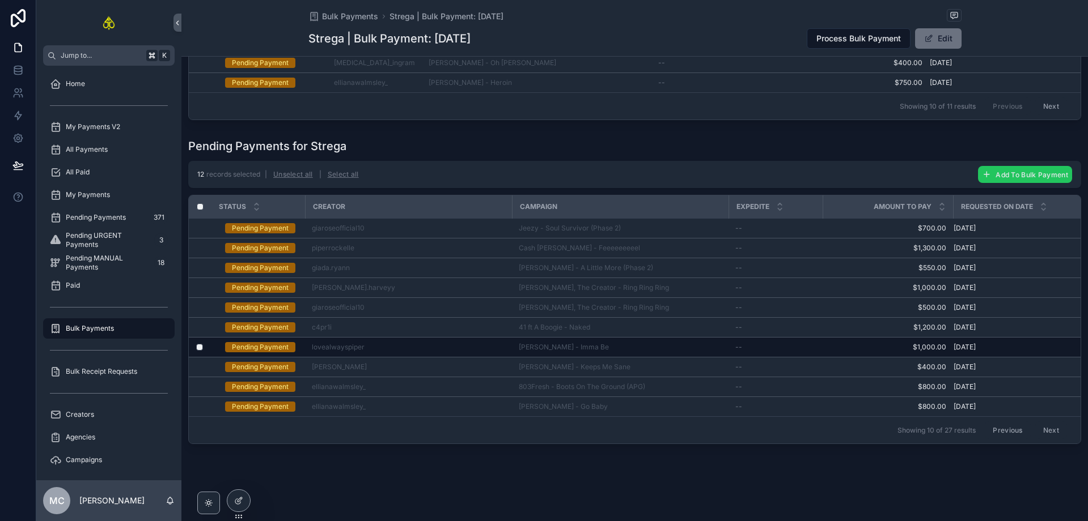
click at [983, 175] on button "Add To Bulk Payment" at bounding box center [1025, 174] width 94 height 17
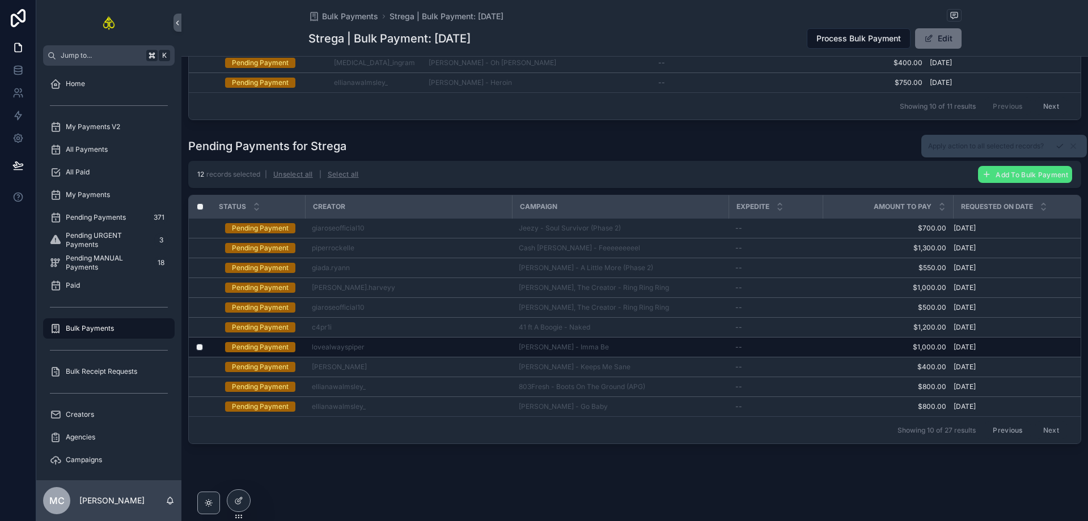
click at [1058, 148] on icon "scrollable content" at bounding box center [1059, 146] width 9 height 9
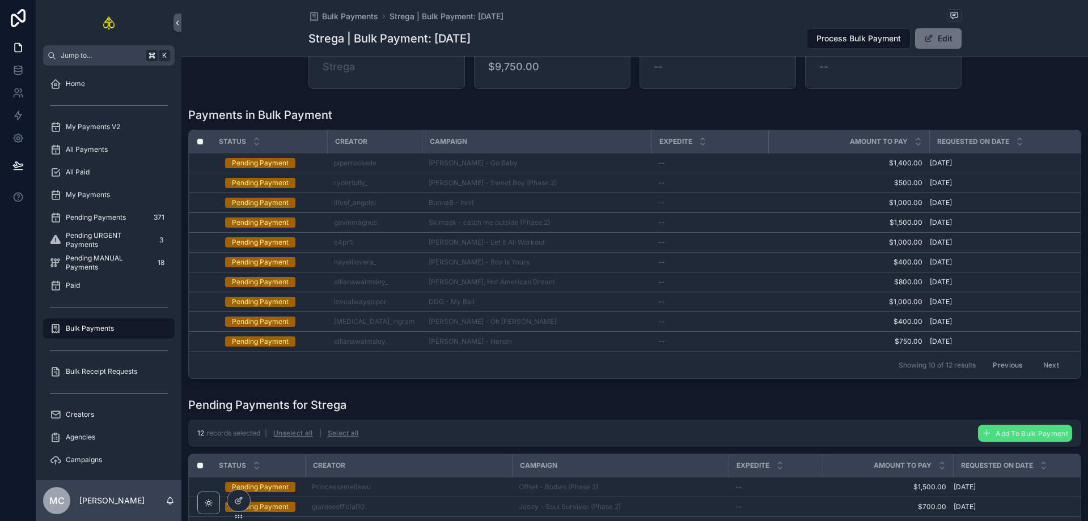
scroll to position [51, 0]
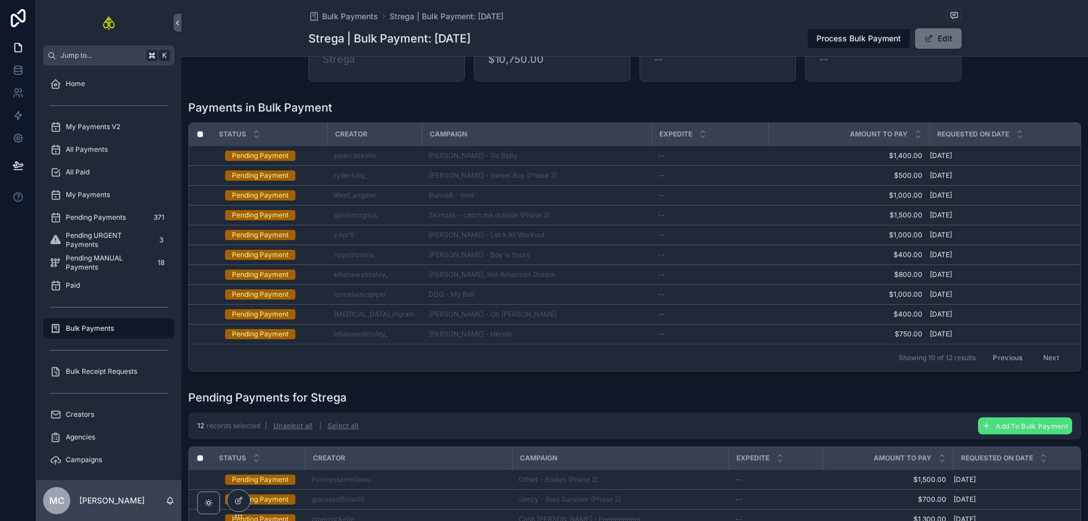
click at [1043, 357] on button "Next" at bounding box center [1051, 358] width 32 height 18
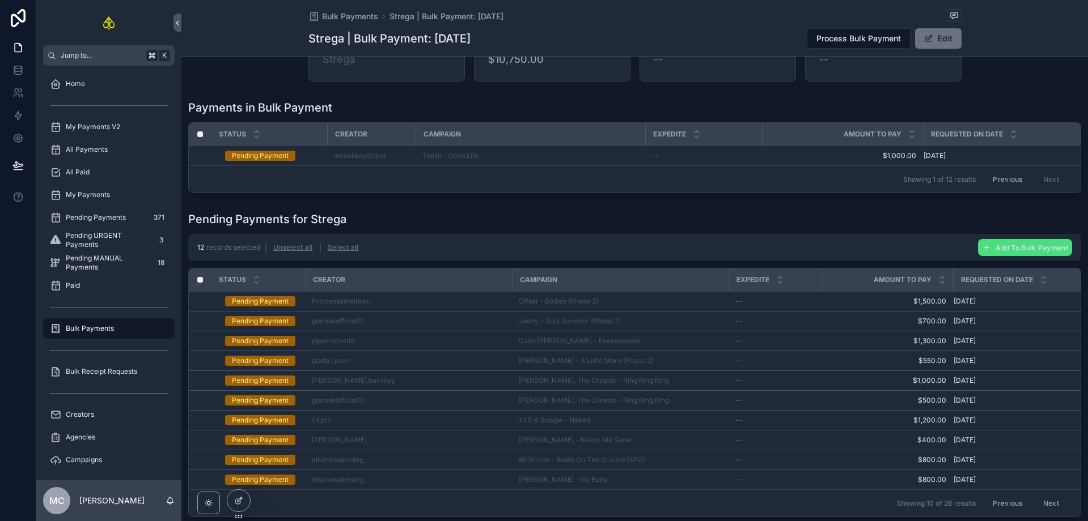
click at [775, 220] on div "Pending Payments for Strega" at bounding box center [634, 219] width 893 height 16
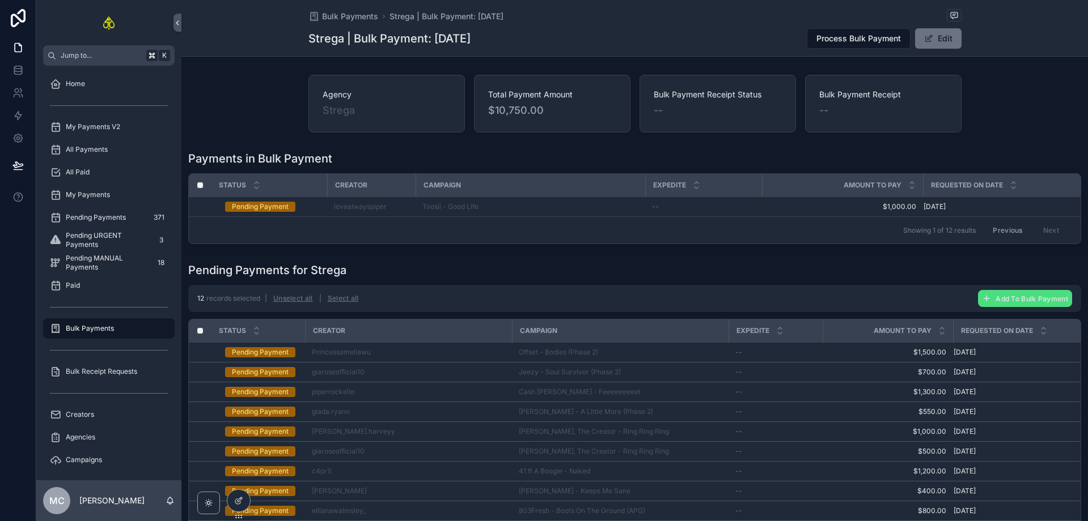
click at [1010, 230] on button "Previous" at bounding box center [1006, 231] width 45 height 18
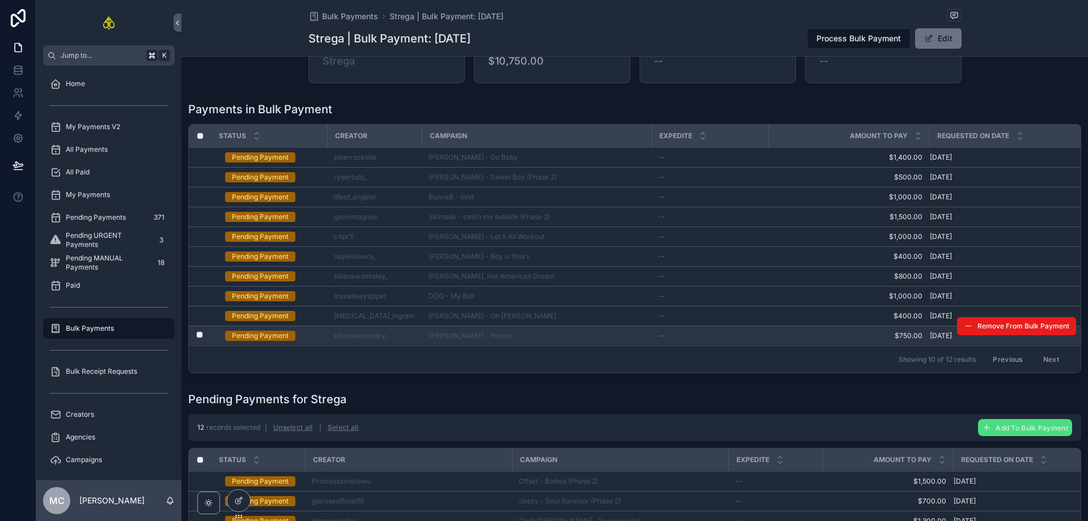
scroll to position [51, 0]
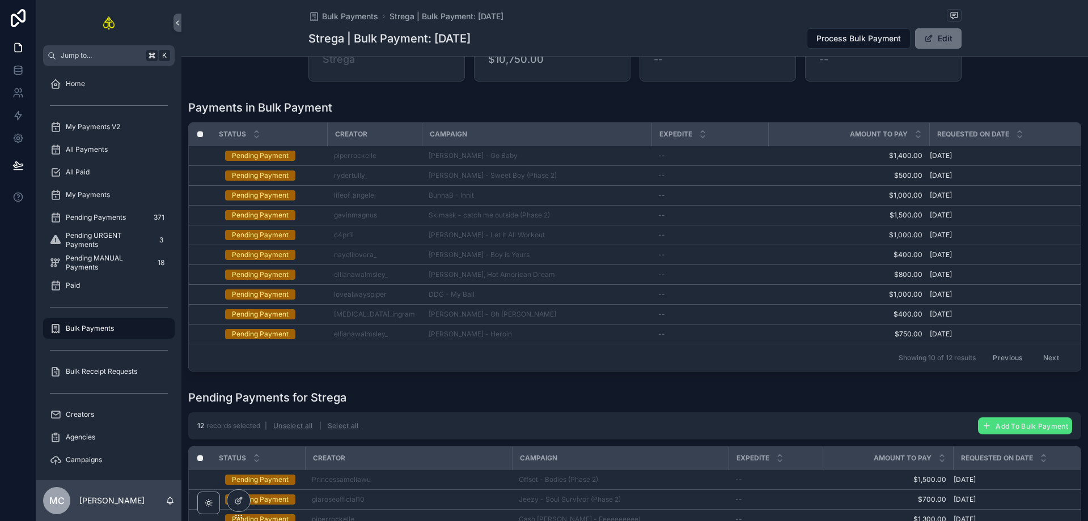
click at [998, 354] on button "Previous" at bounding box center [1006, 358] width 45 height 18
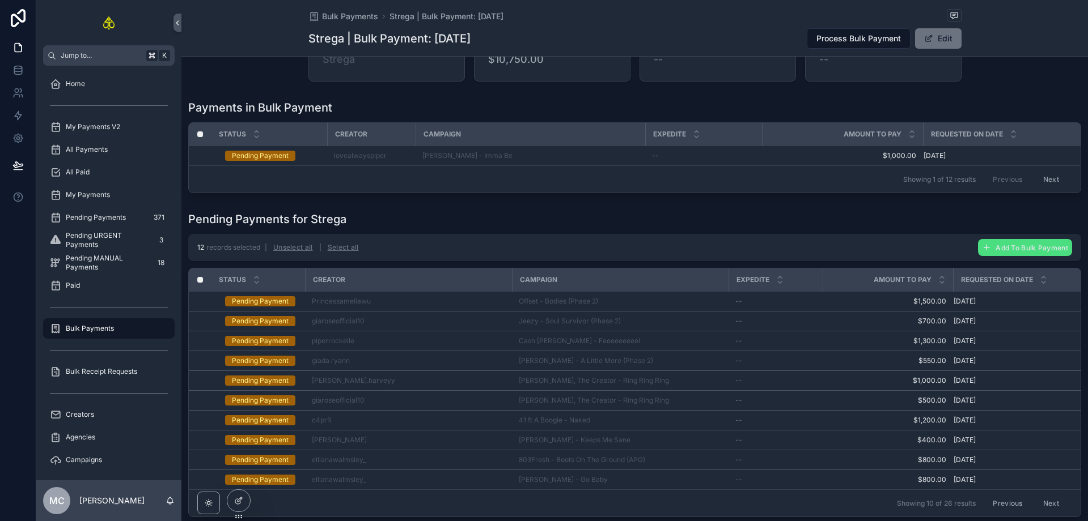
click at [1049, 183] on button "Next" at bounding box center [1051, 180] width 32 height 18
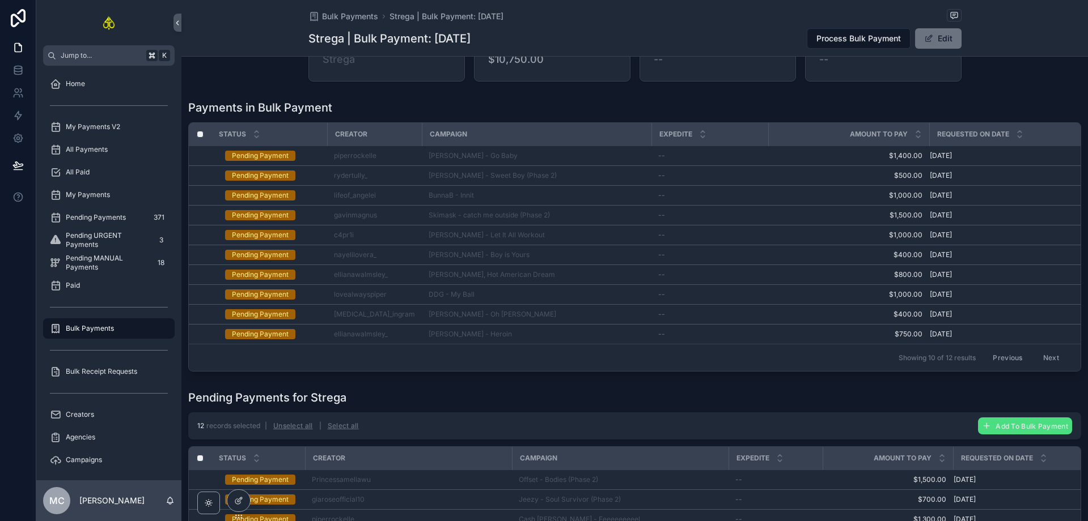
click at [1046, 354] on button "Next" at bounding box center [1051, 358] width 32 height 18
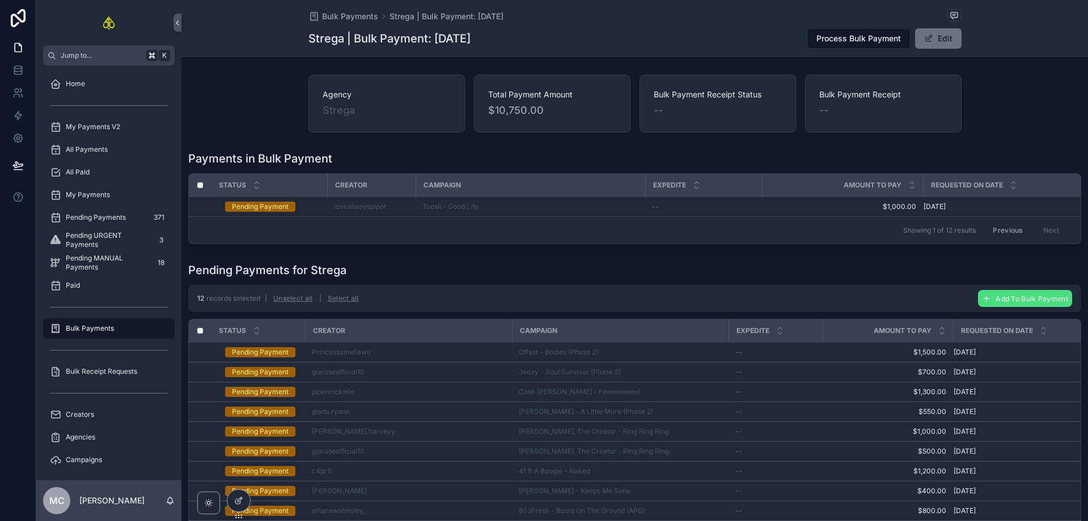
click at [999, 230] on button "Previous" at bounding box center [1006, 231] width 45 height 18
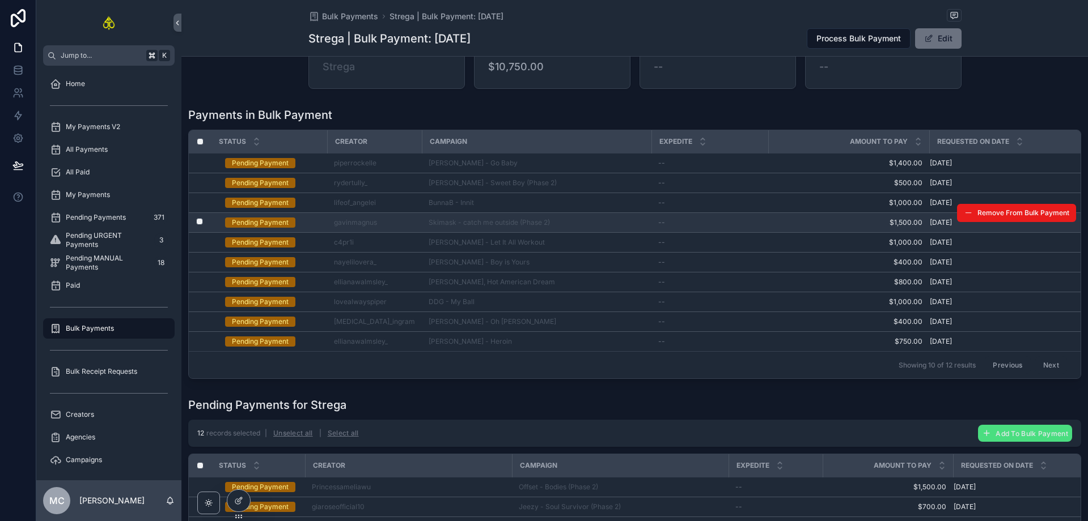
scroll to position [51, 0]
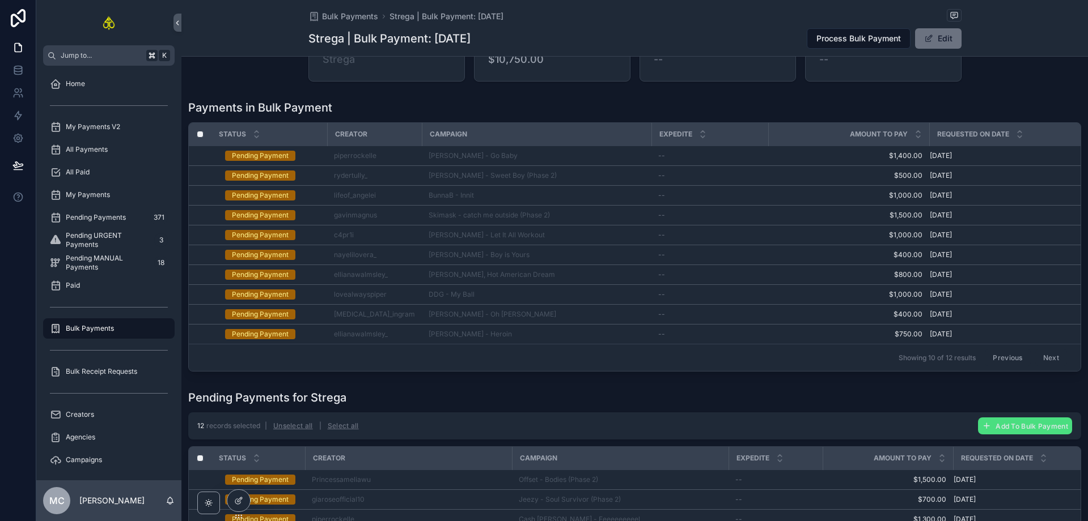
click at [1041, 360] on button "Next" at bounding box center [1051, 358] width 32 height 18
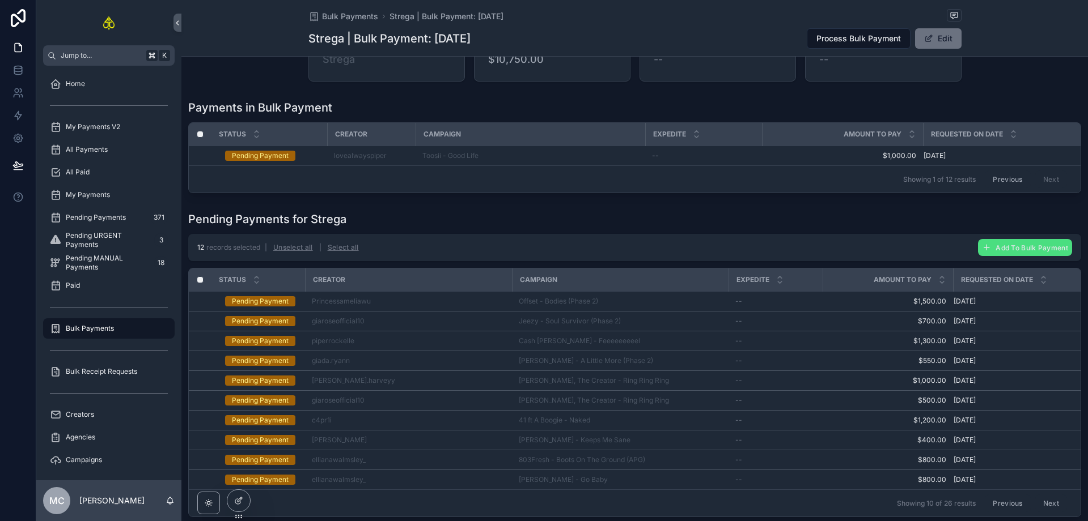
click at [998, 178] on button "Previous" at bounding box center [1006, 180] width 45 height 18
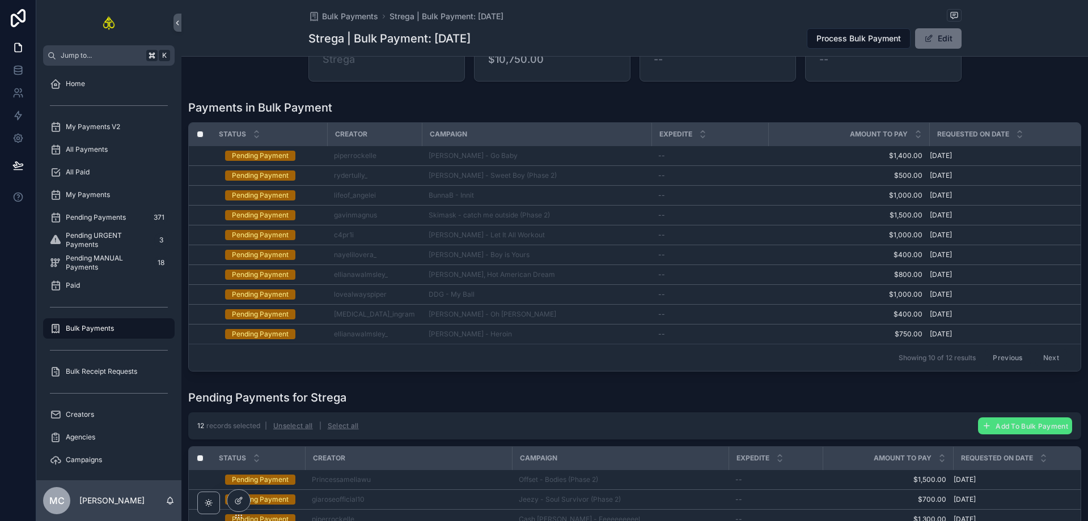
click at [1000, 352] on button "Previous" at bounding box center [1006, 358] width 45 height 18
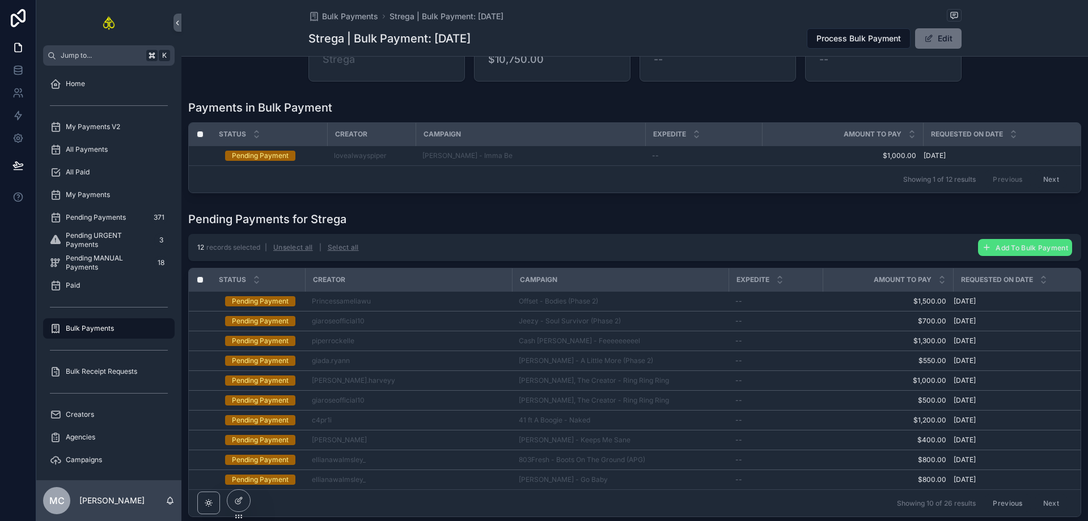
click at [1050, 181] on button "Next" at bounding box center [1051, 180] width 32 height 18
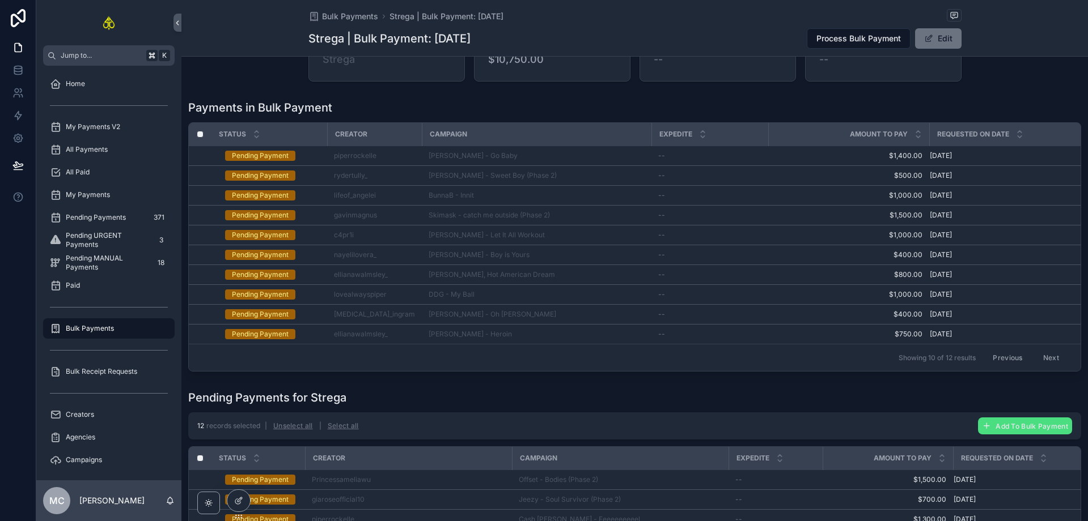
click at [516, 359] on div "Showing 10 of 12 results Previous Next" at bounding box center [635, 357] width 892 height 27
click at [1035, 360] on button "Next" at bounding box center [1051, 358] width 32 height 18
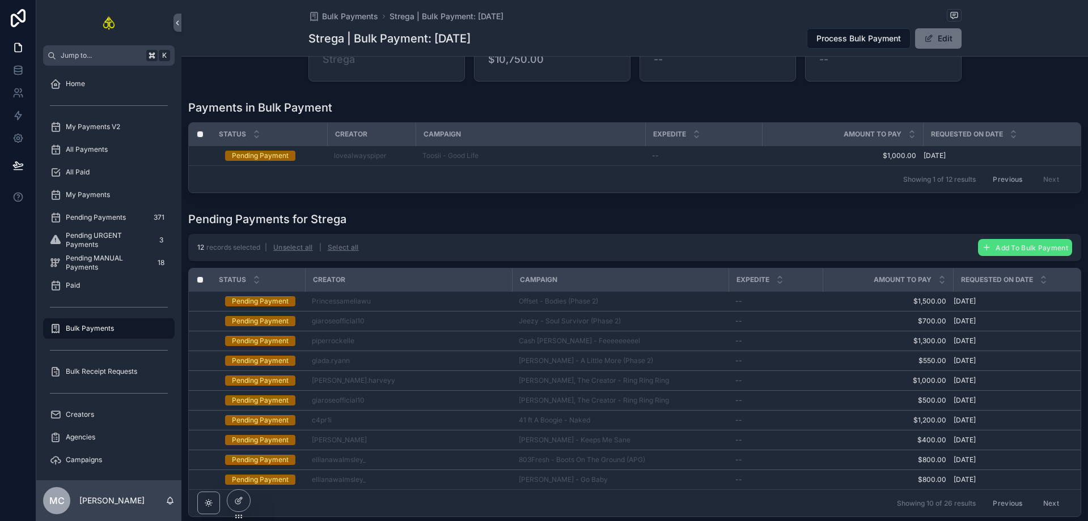
click at [0, 0] on span "Add To Bulk Payment" at bounding box center [0, 0] width 0 height 0
click at [1009, 167] on div "Showing 1 of 12 results Previous Next" at bounding box center [635, 178] width 892 height 27
click at [999, 174] on button "Previous" at bounding box center [1006, 180] width 45 height 18
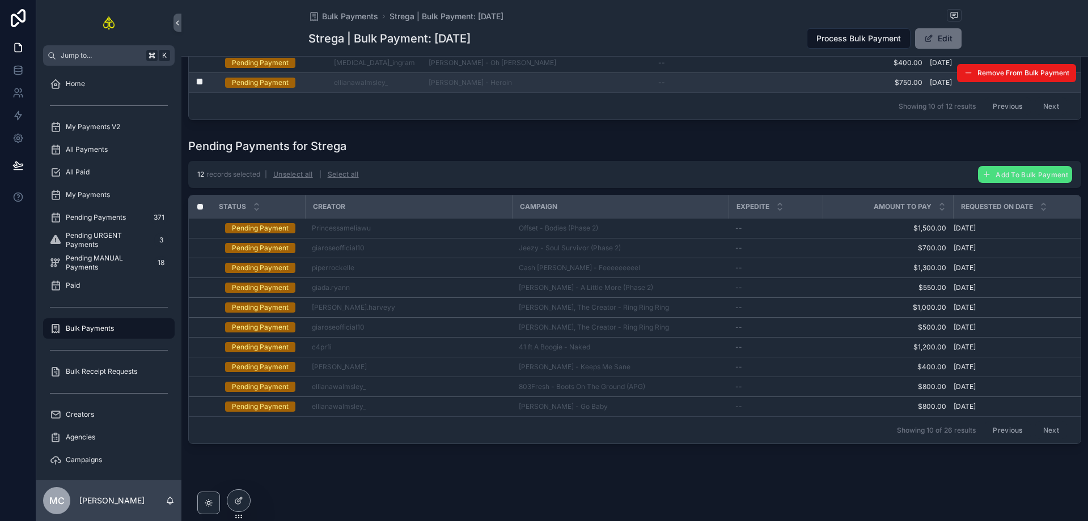
scroll to position [315, 0]
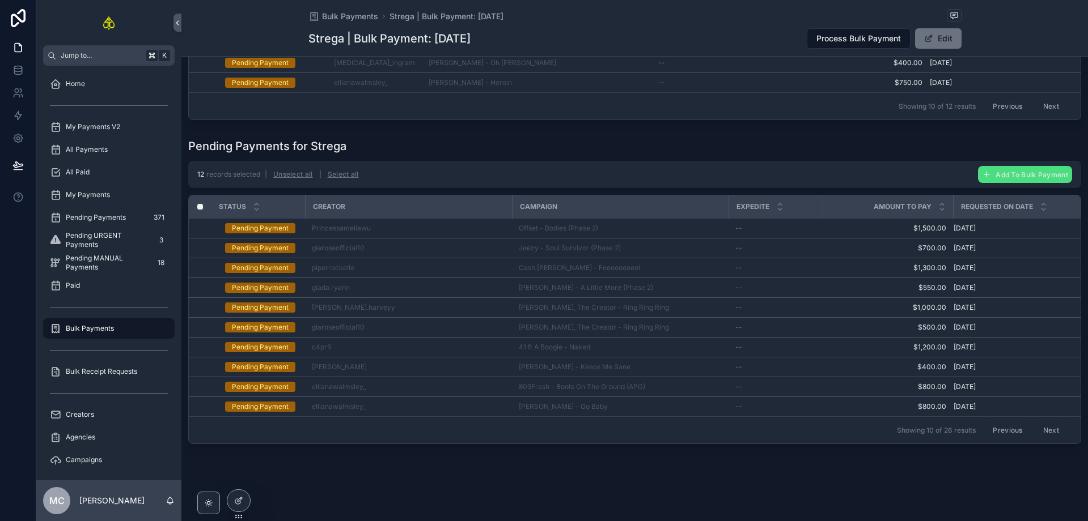
click at [1043, 425] on button "Next" at bounding box center [1051, 431] width 32 height 18
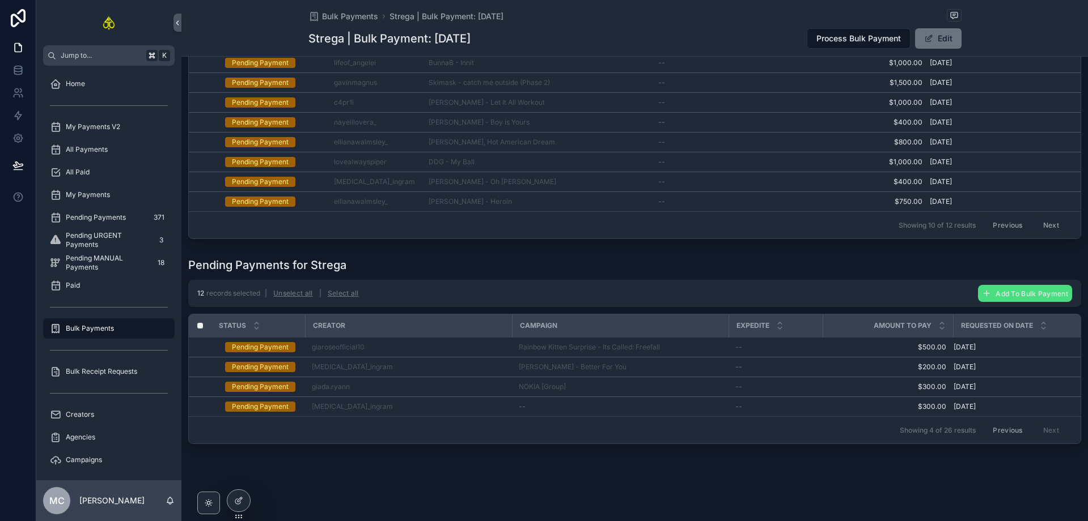
click at [1008, 422] on button "Previous" at bounding box center [1006, 431] width 45 height 18
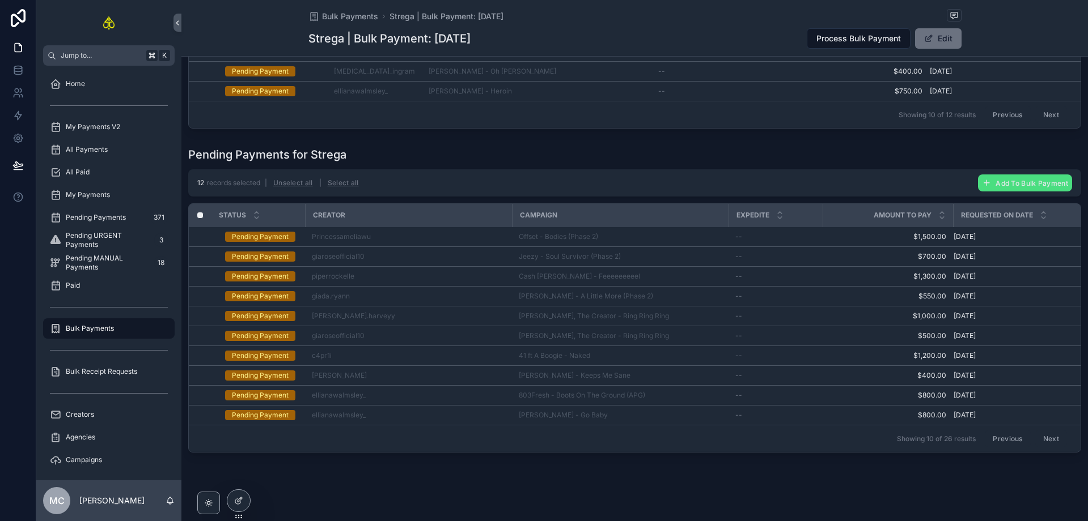
scroll to position [315, 0]
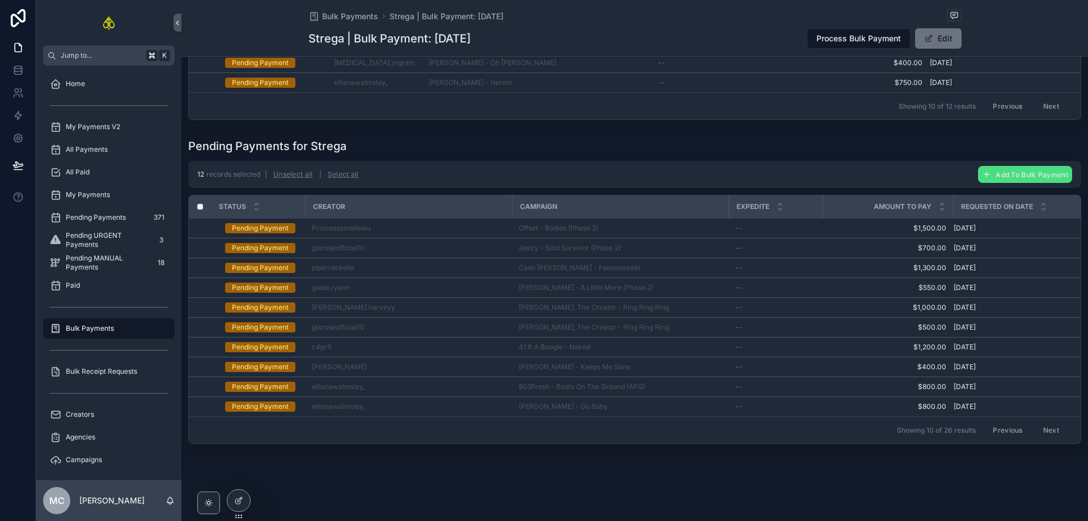
click at [991, 426] on button "Previous" at bounding box center [1006, 431] width 45 height 18
click at [1004, 422] on button "Previous" at bounding box center [1006, 431] width 45 height 18
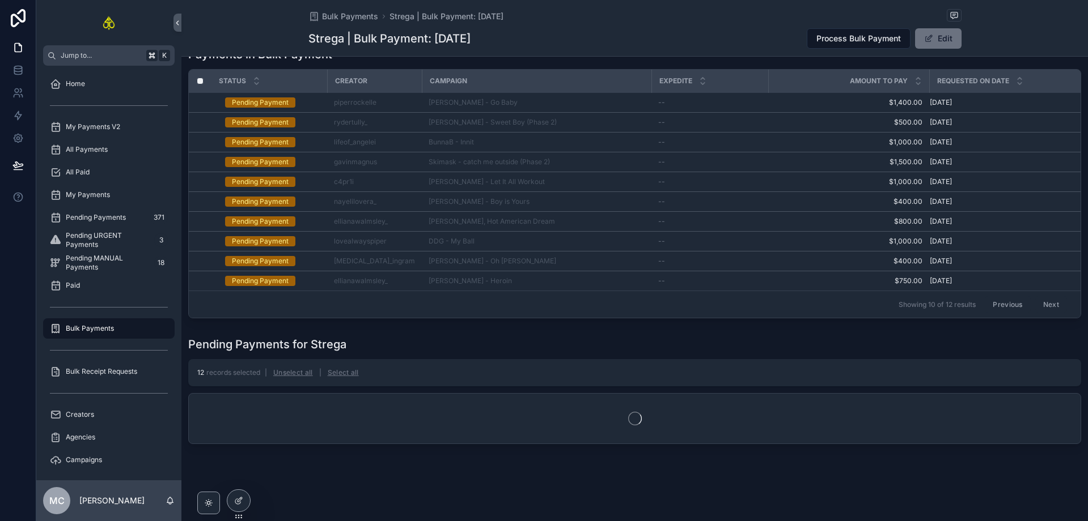
scroll to position [156, 0]
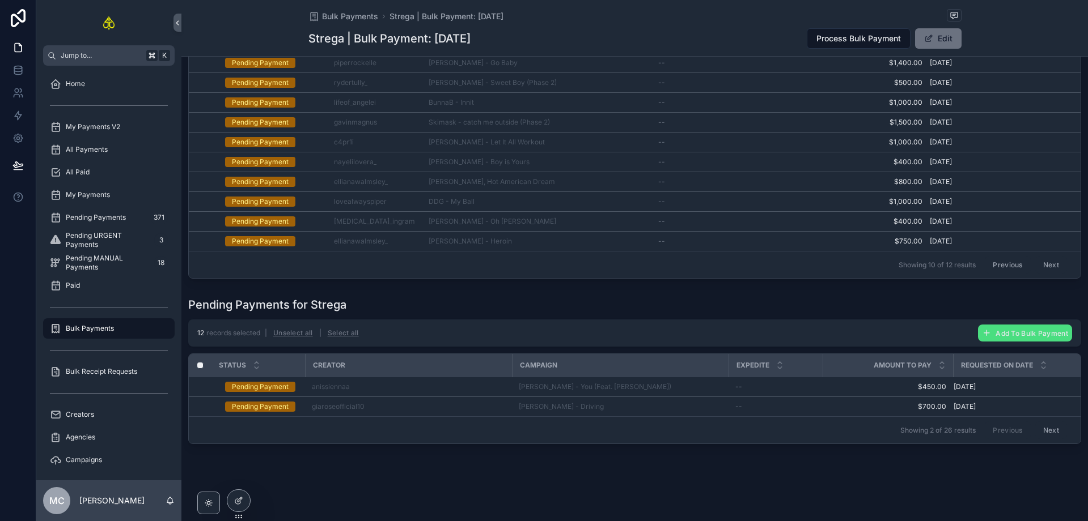
click at [1044, 426] on button "Next" at bounding box center [1051, 431] width 32 height 18
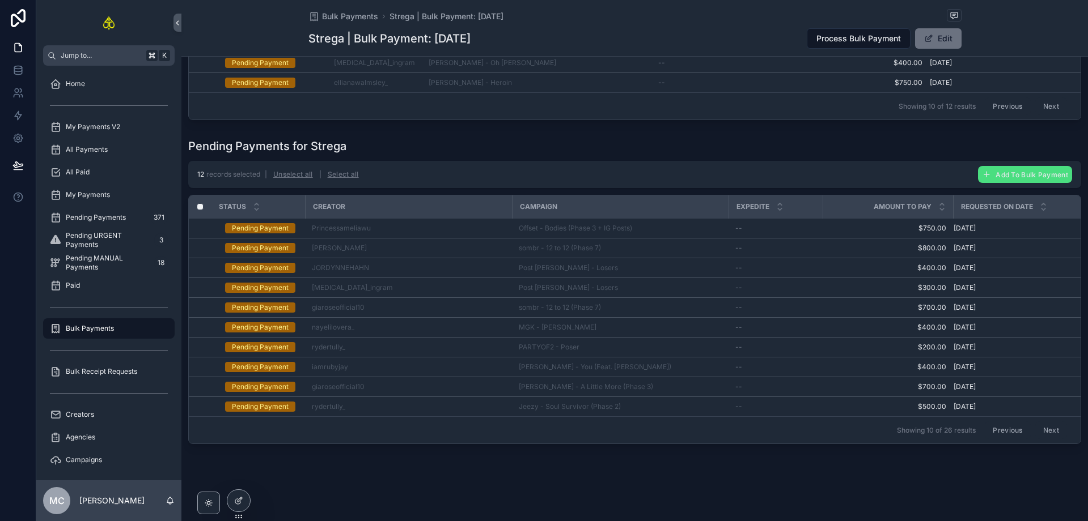
click at [1044, 427] on button "Next" at bounding box center [1051, 431] width 32 height 18
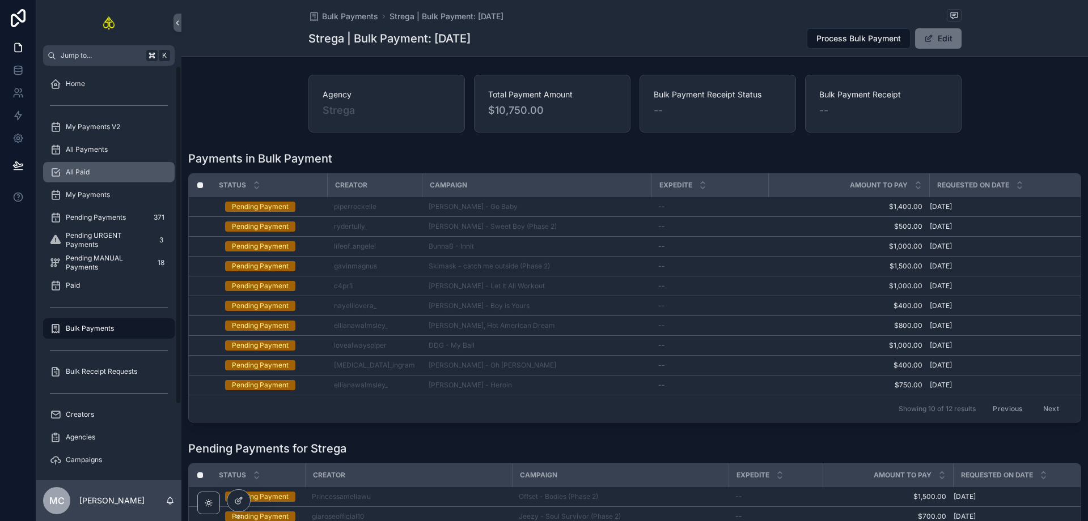
click at [134, 175] on div "All Paid" at bounding box center [109, 172] width 118 height 18
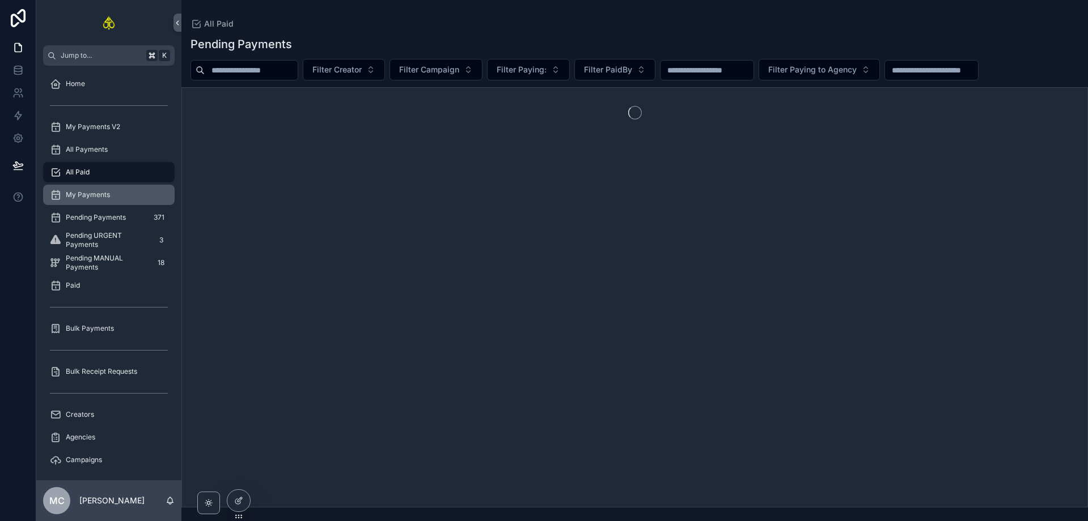
click at [133, 199] on div "My Payments" at bounding box center [109, 195] width 118 height 18
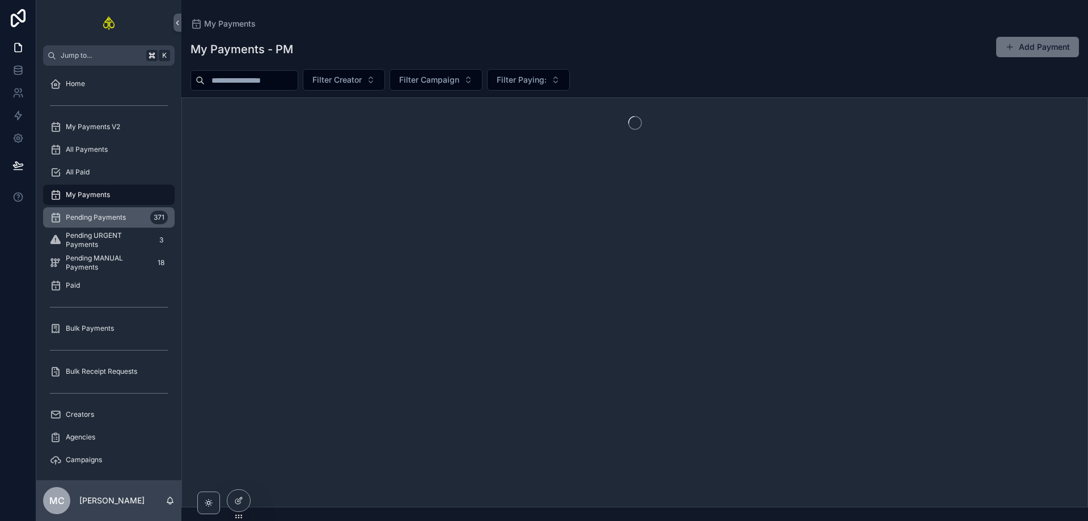
click at [123, 217] on span "Pending Payments" at bounding box center [96, 217] width 60 height 9
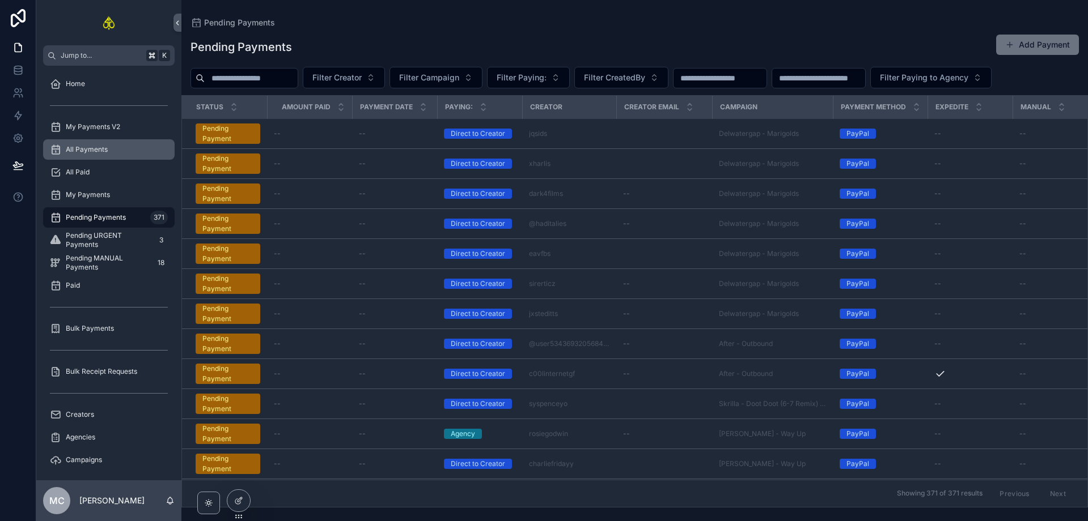
click at [117, 150] on div "All Payments" at bounding box center [109, 150] width 118 height 18
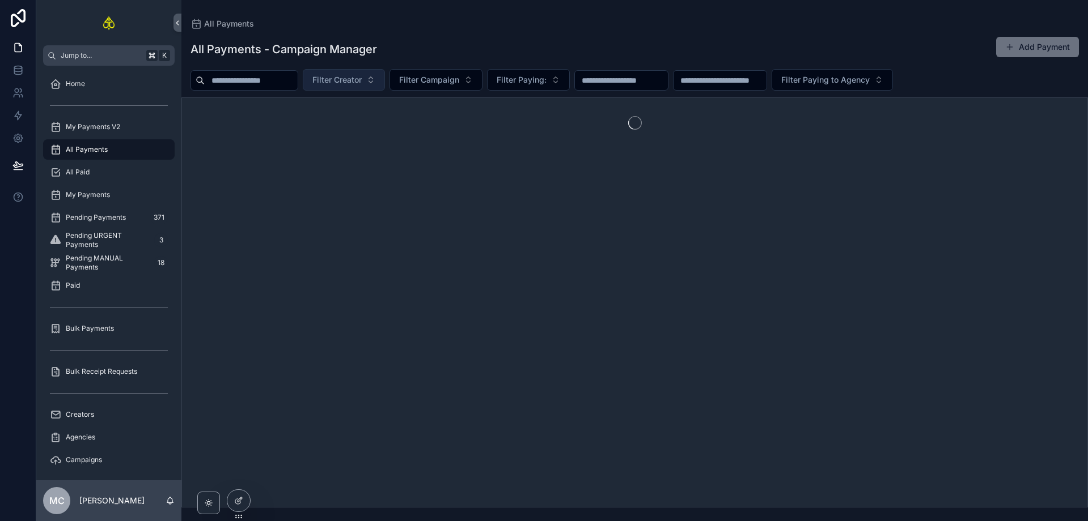
click at [362, 80] on span "Filter Creator" at bounding box center [336, 79] width 49 height 11
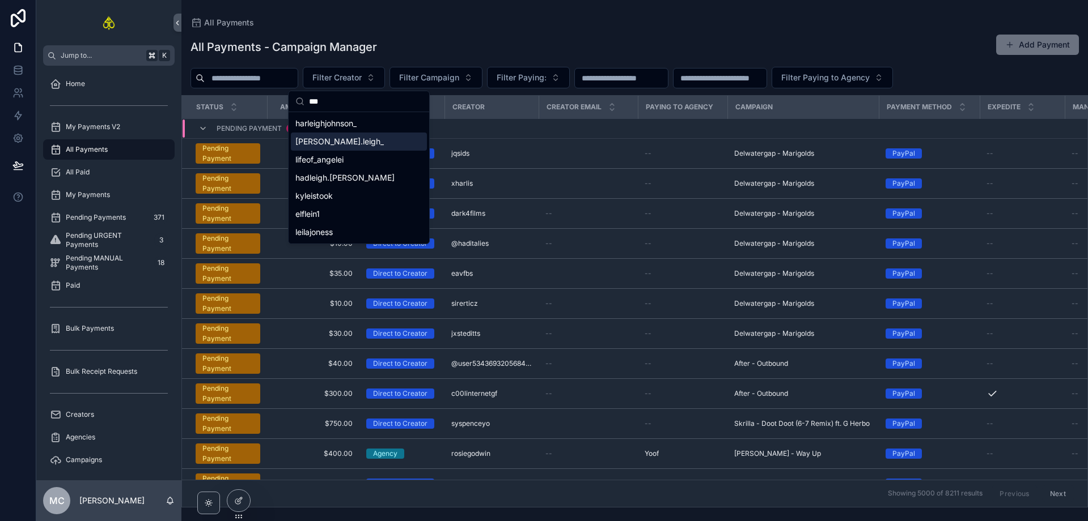
type input "***"
click at [338, 160] on span "lifeof_angelei" at bounding box center [319, 159] width 48 height 11
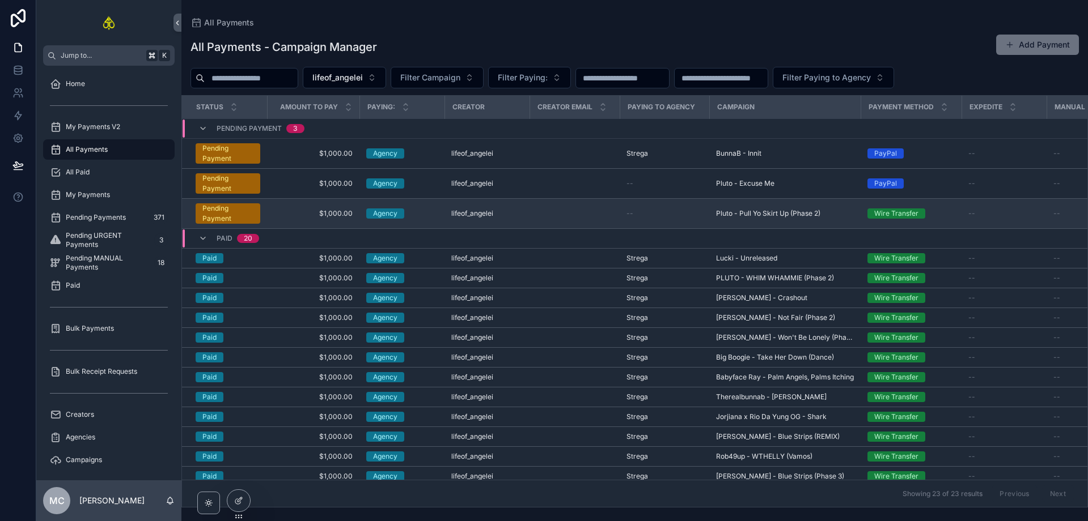
drag, startPoint x: 606, startPoint y: 214, endPoint x: 615, endPoint y: 215, distance: 8.6
click at [607, 214] on td "scrollable content" at bounding box center [574, 214] width 90 height 30
click at [308, 207] on td "$1,000.00 $1,000.00" at bounding box center [313, 214] width 92 height 30
click at [286, 214] on span "$1,000.00" at bounding box center [313, 213] width 79 height 9
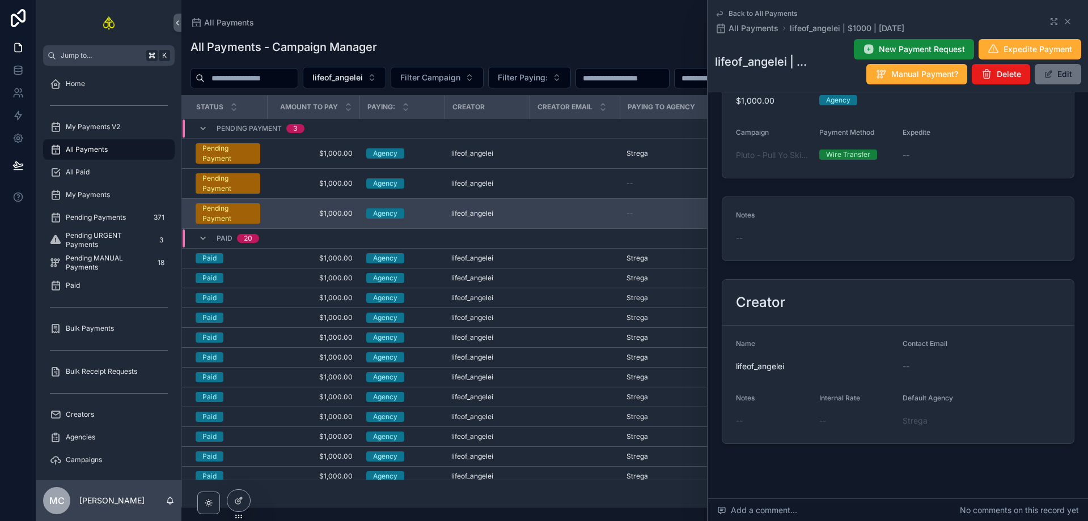
scroll to position [254, 0]
click at [1063, 18] on icon "scrollable content" at bounding box center [1067, 21] width 9 height 9
